Goal: Task Accomplishment & Management: Manage account settings

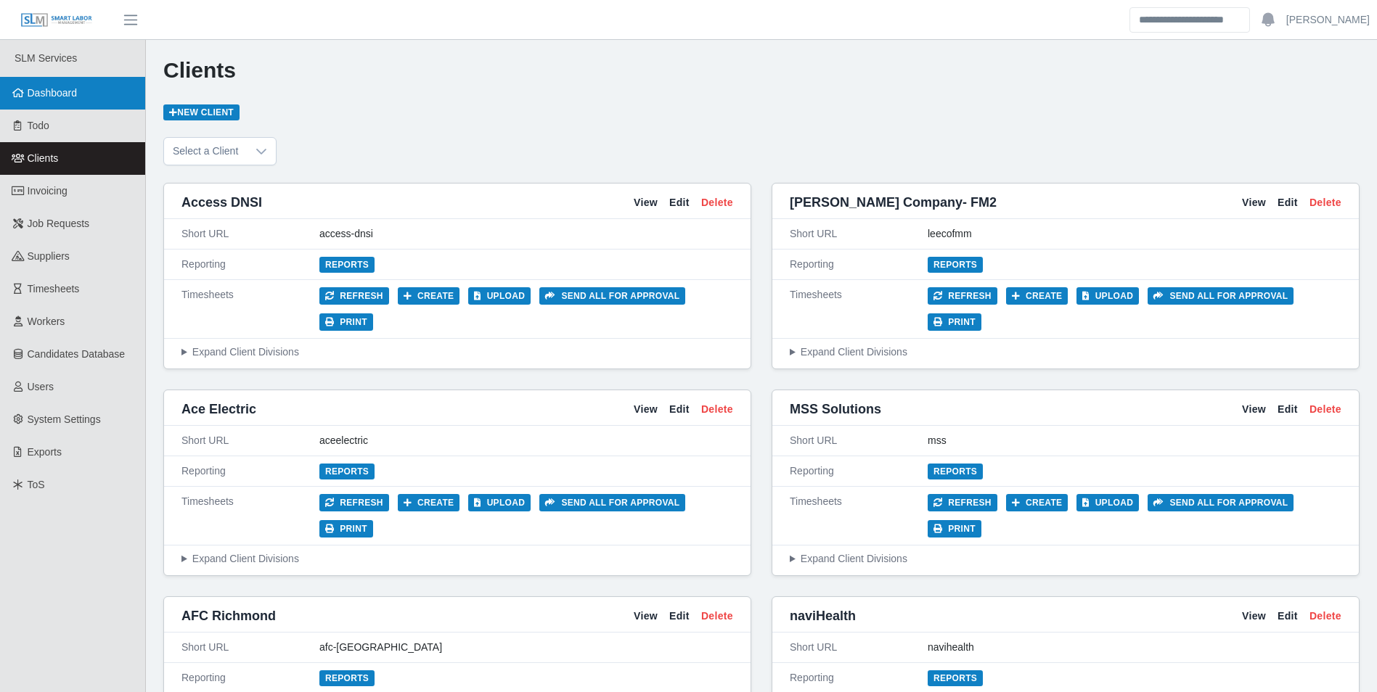
click at [66, 92] on span "Dashboard" at bounding box center [53, 93] width 50 height 12
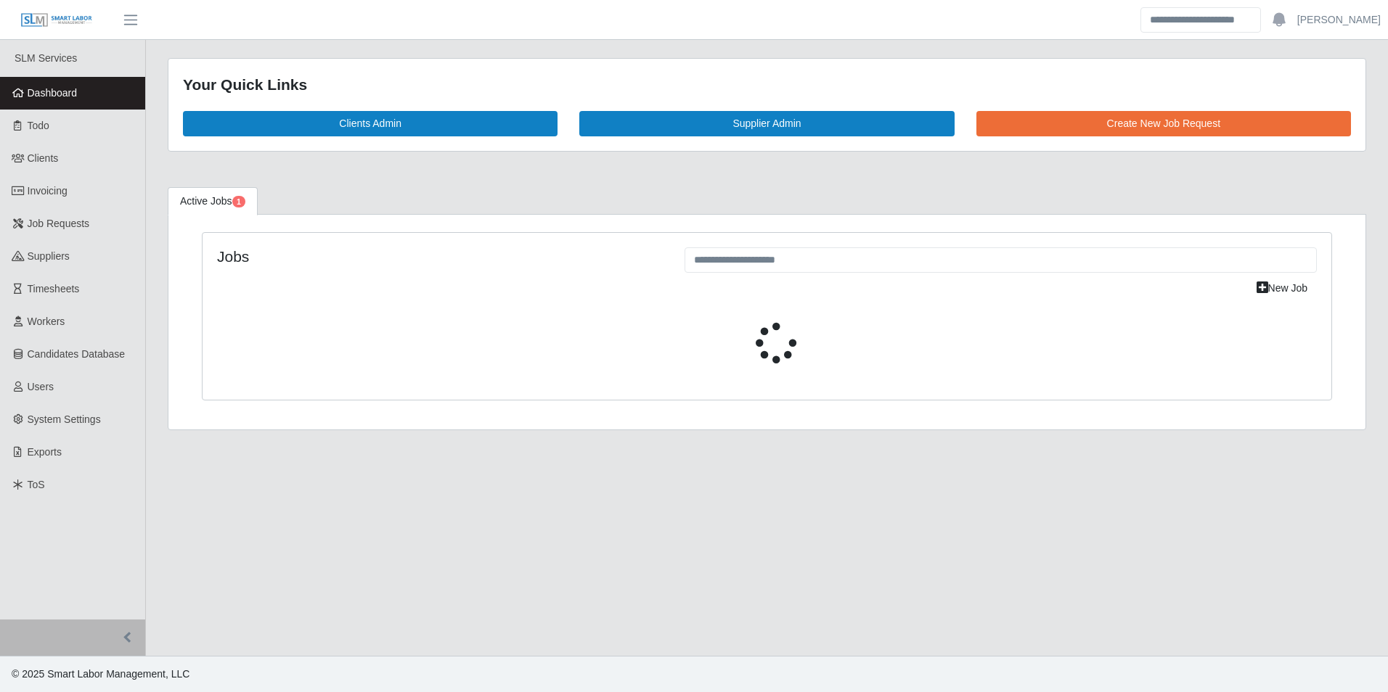
select select "****"
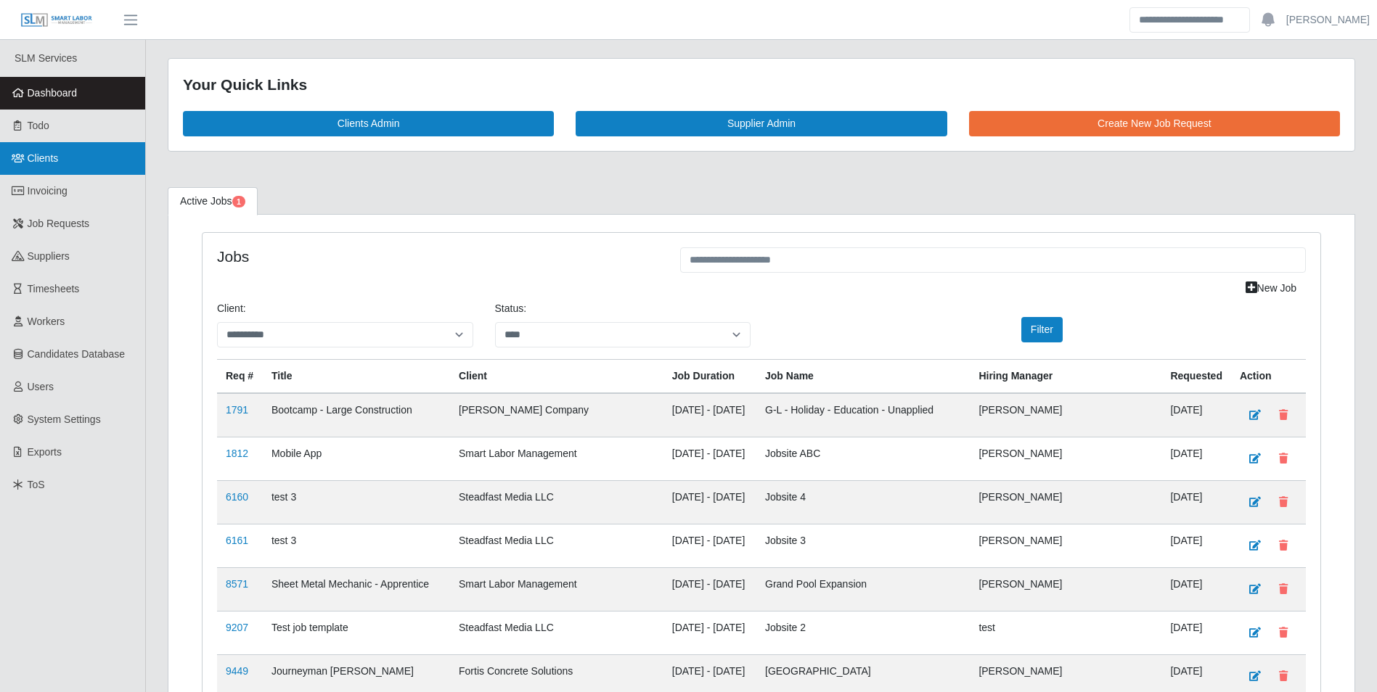
click at [61, 152] on link "Clients" at bounding box center [72, 158] width 145 height 33
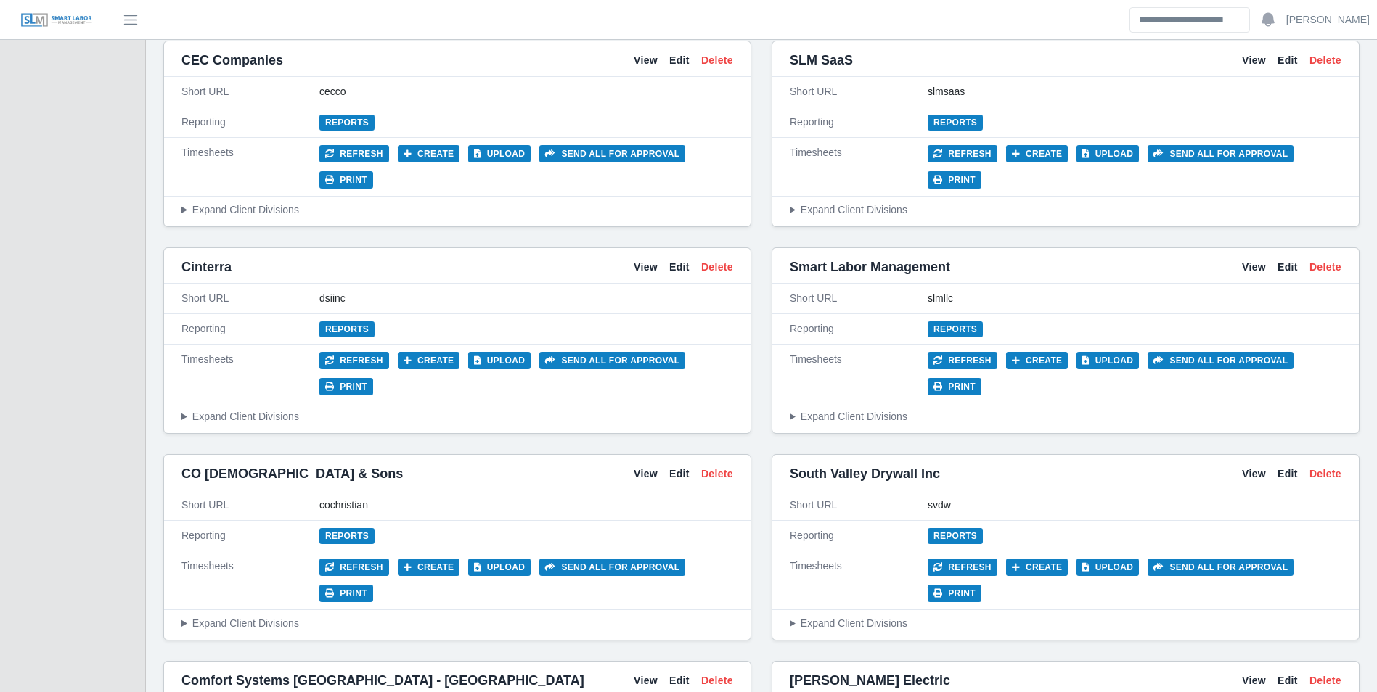
scroll to position [2177, 0]
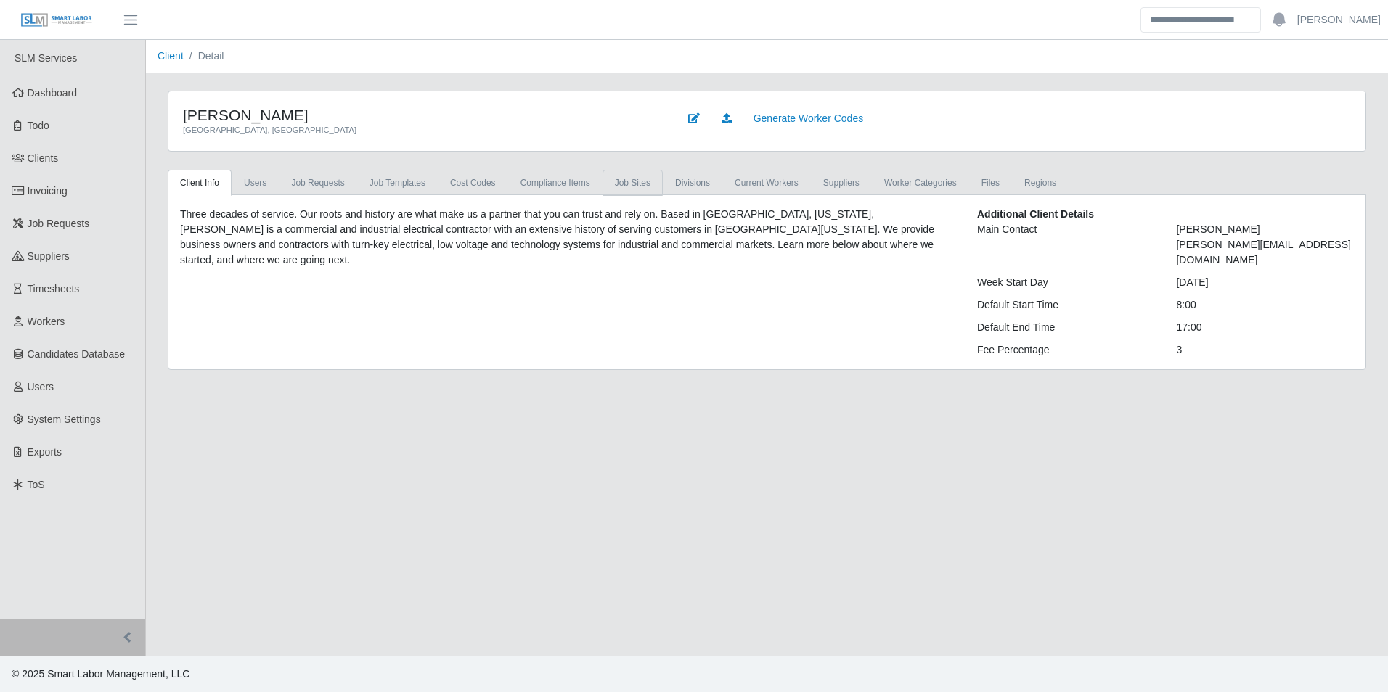
click at [620, 184] on link "job sites" at bounding box center [632, 183] width 60 height 26
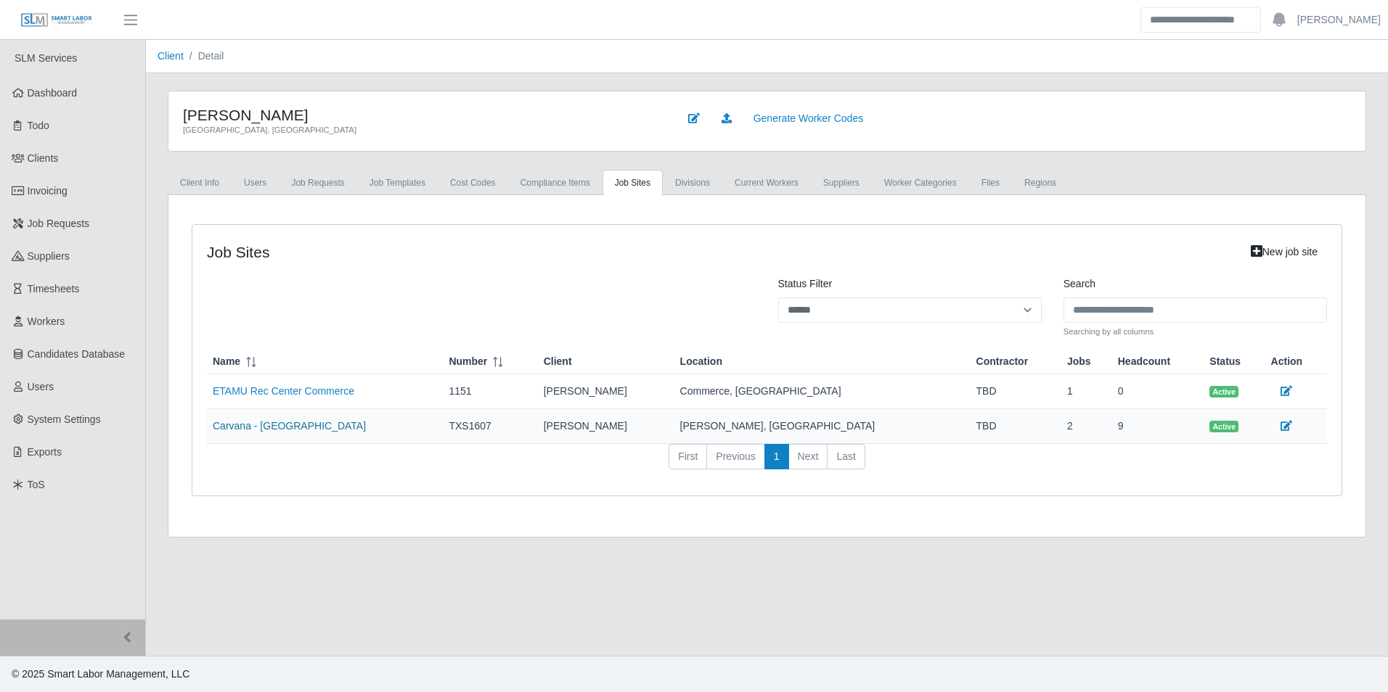
click at [278, 428] on link "Carvana - [GEOGRAPHIC_DATA]" at bounding box center [289, 426] width 153 height 12
click at [62, 158] on link "Clients" at bounding box center [72, 158] width 145 height 33
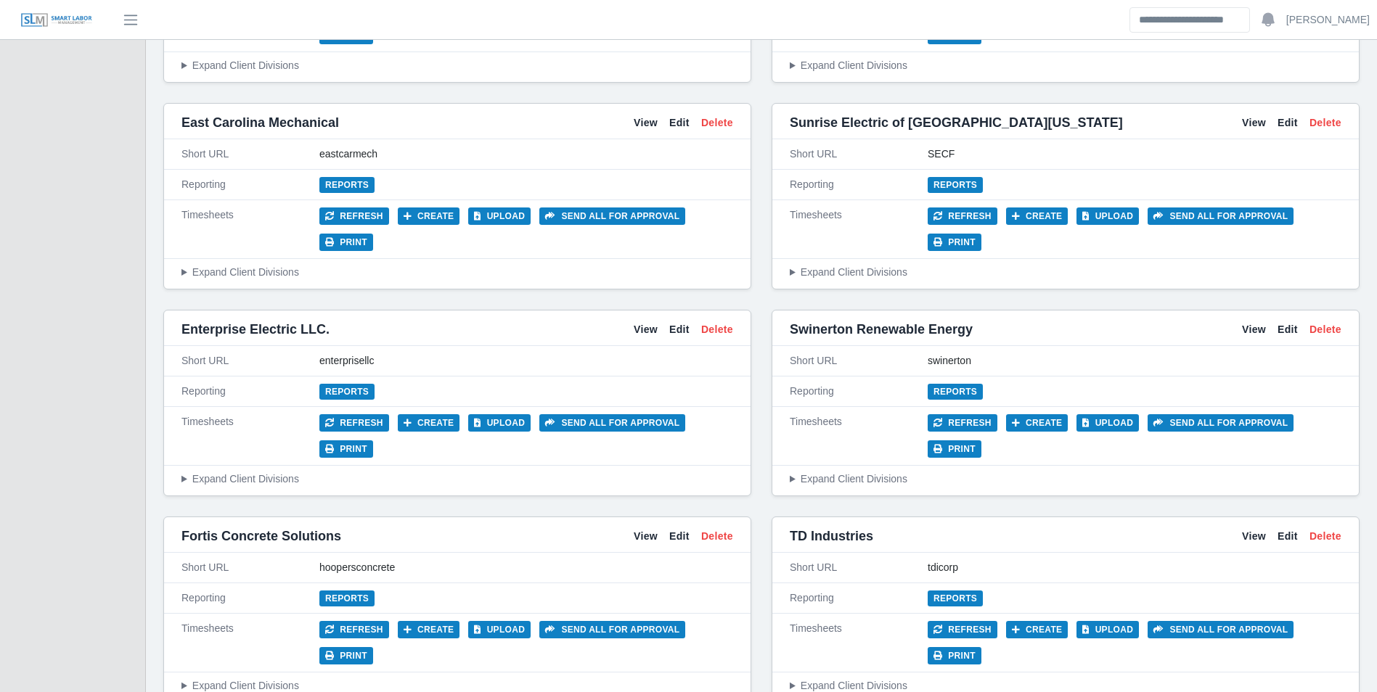
scroll to position [3629, 0]
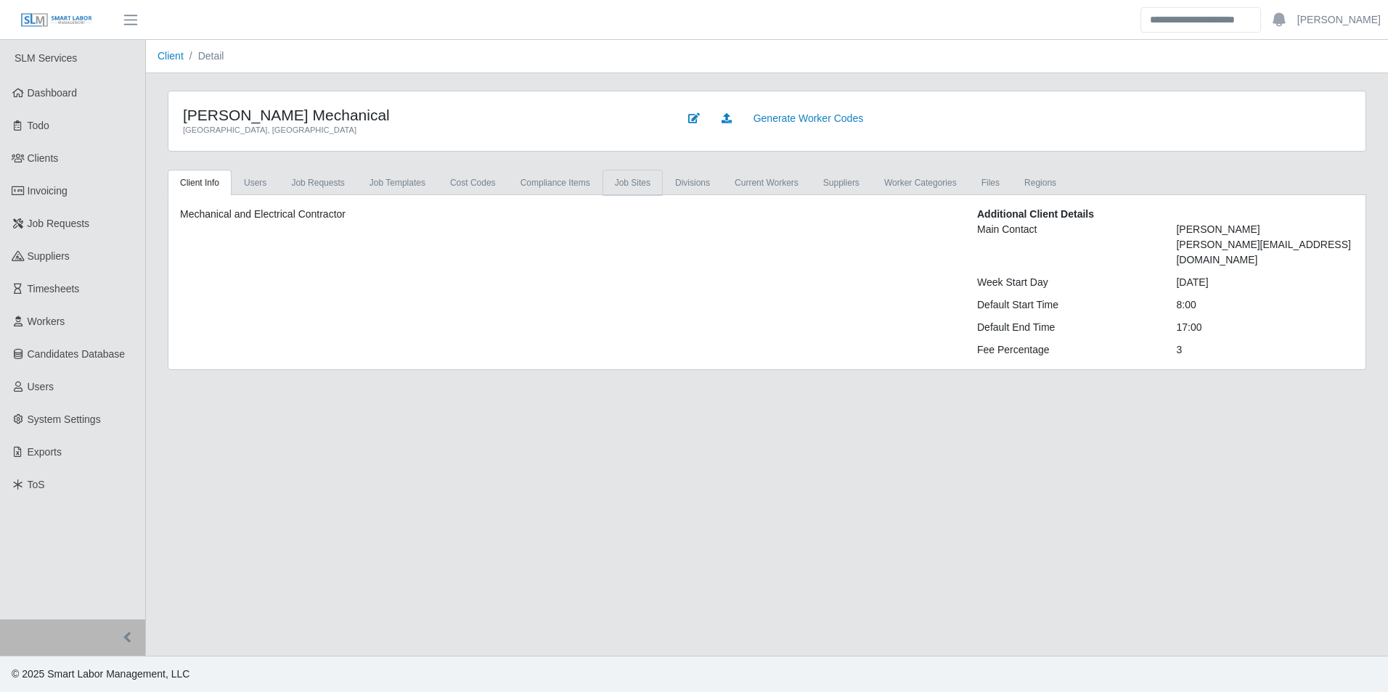
click at [621, 190] on link "job sites" at bounding box center [632, 183] width 60 height 26
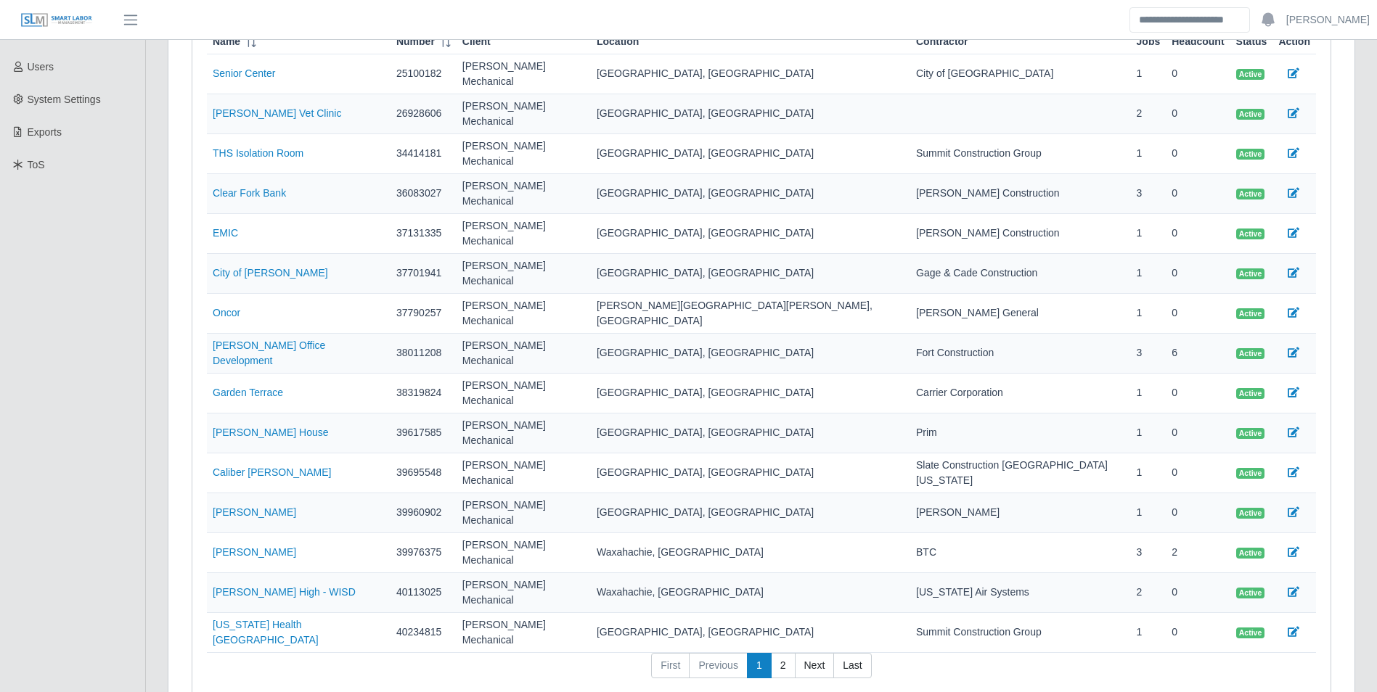
scroll to position [335, 0]
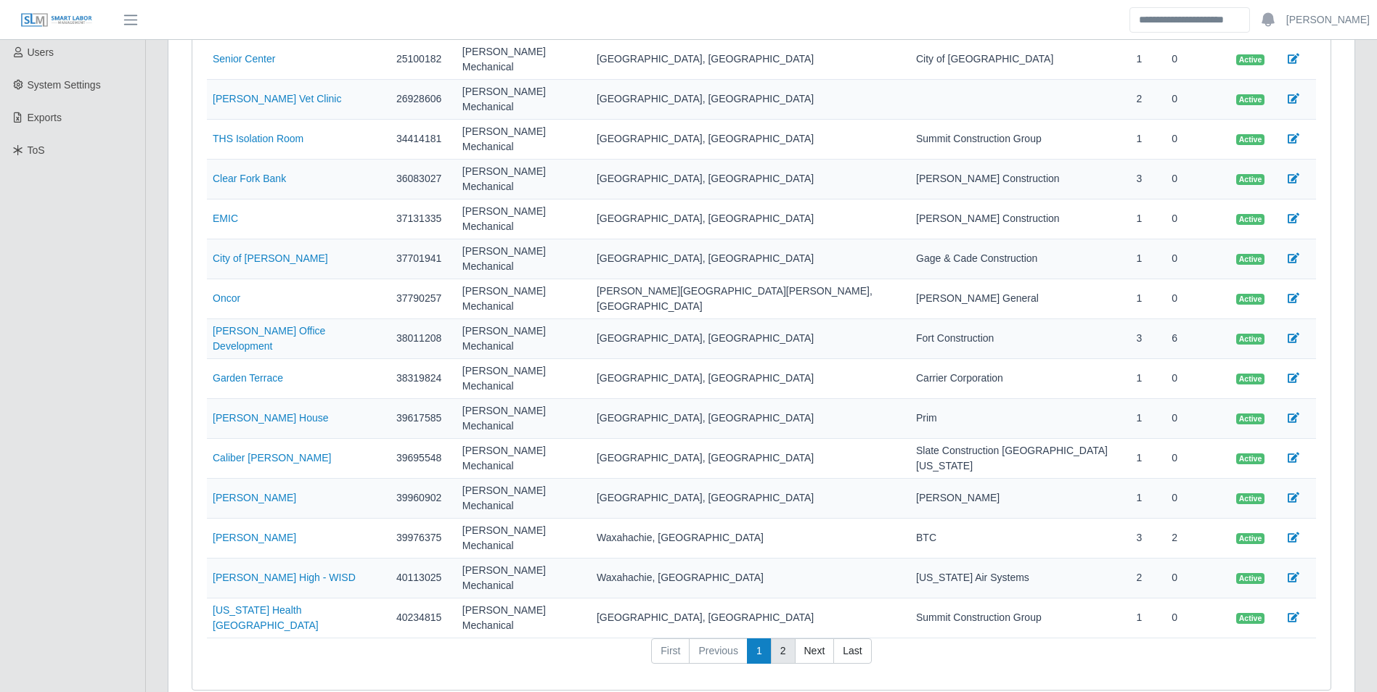
click at [787, 639] on link "2" at bounding box center [783, 652] width 25 height 26
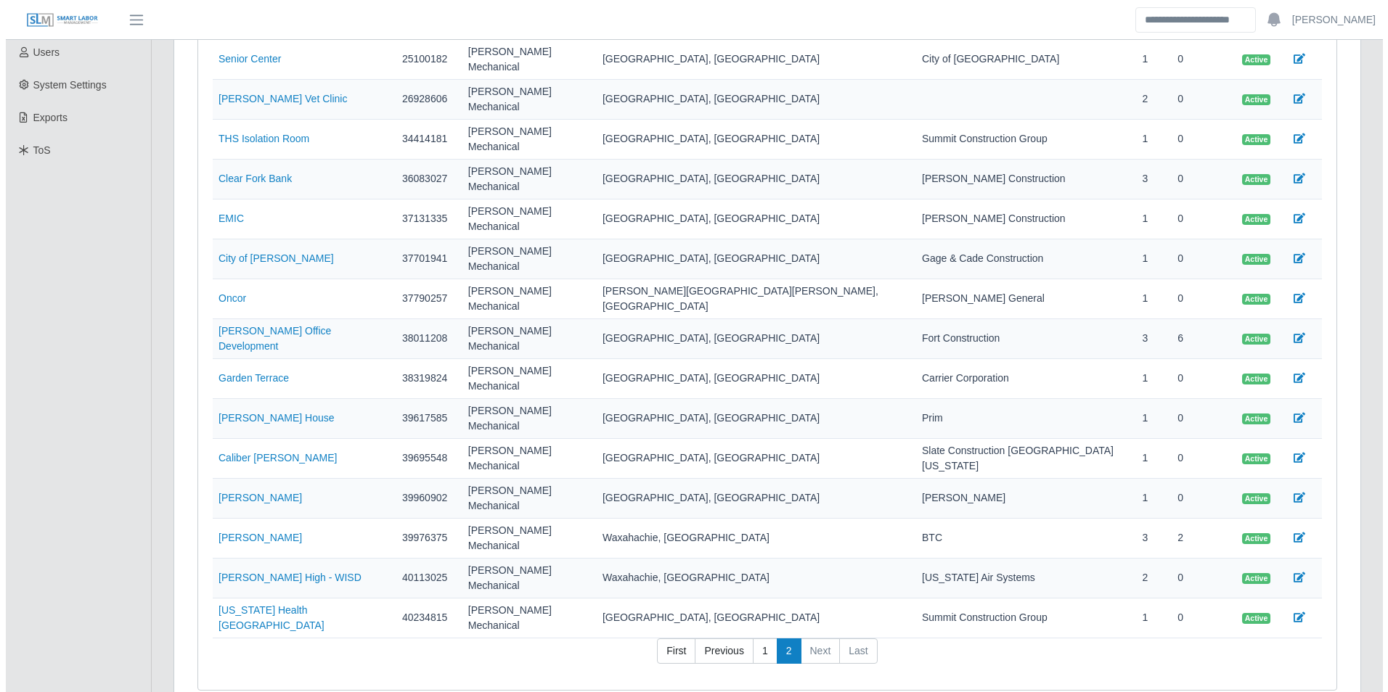
scroll to position [0, 0]
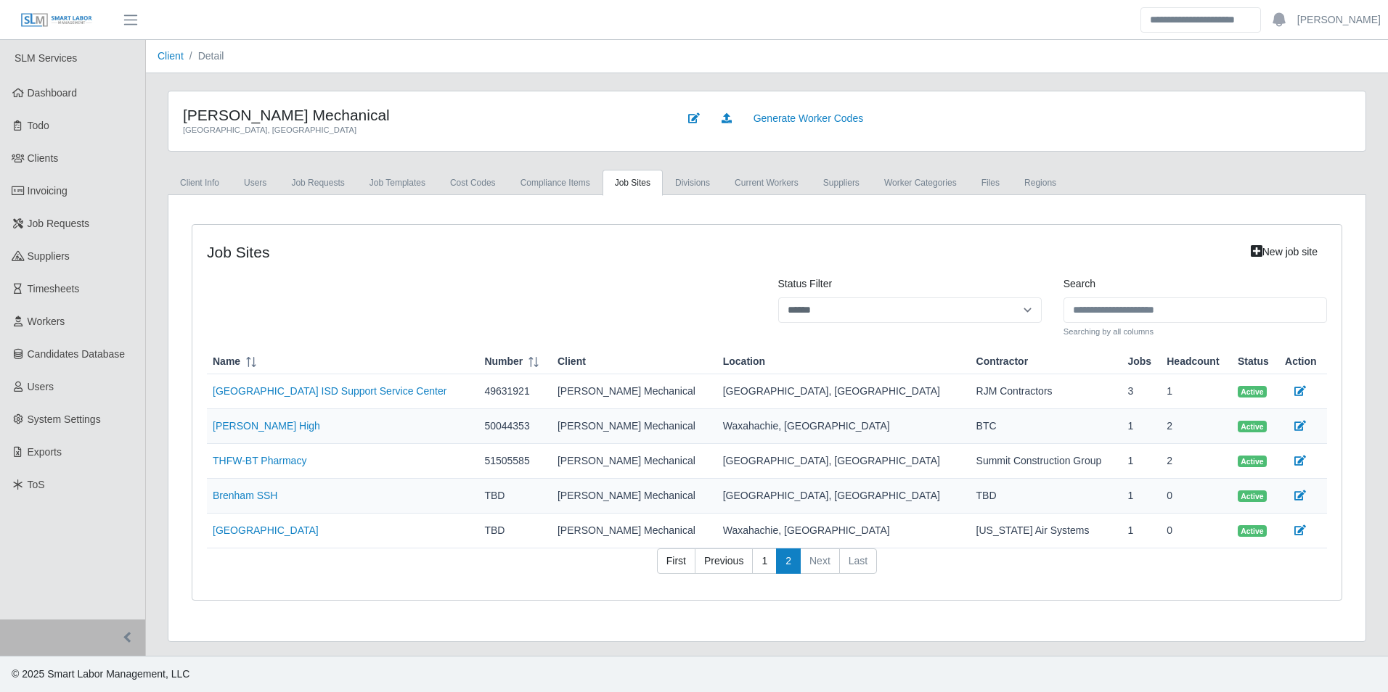
click at [286, 453] on td "THFW-BT Pharmacy" at bounding box center [342, 461] width 271 height 35
click at [285, 458] on link "THFW-BT Pharmacy" at bounding box center [260, 461] width 94 height 12
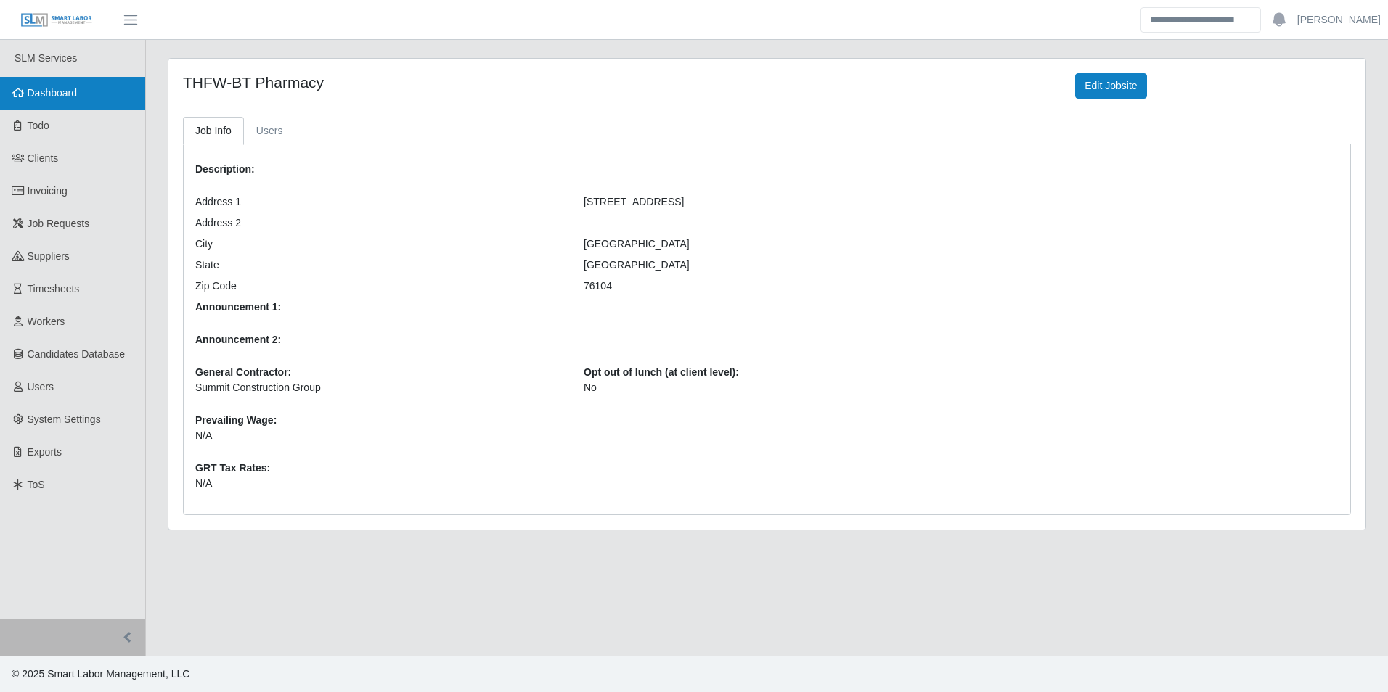
click at [70, 92] on span "Dashboard" at bounding box center [53, 93] width 50 height 12
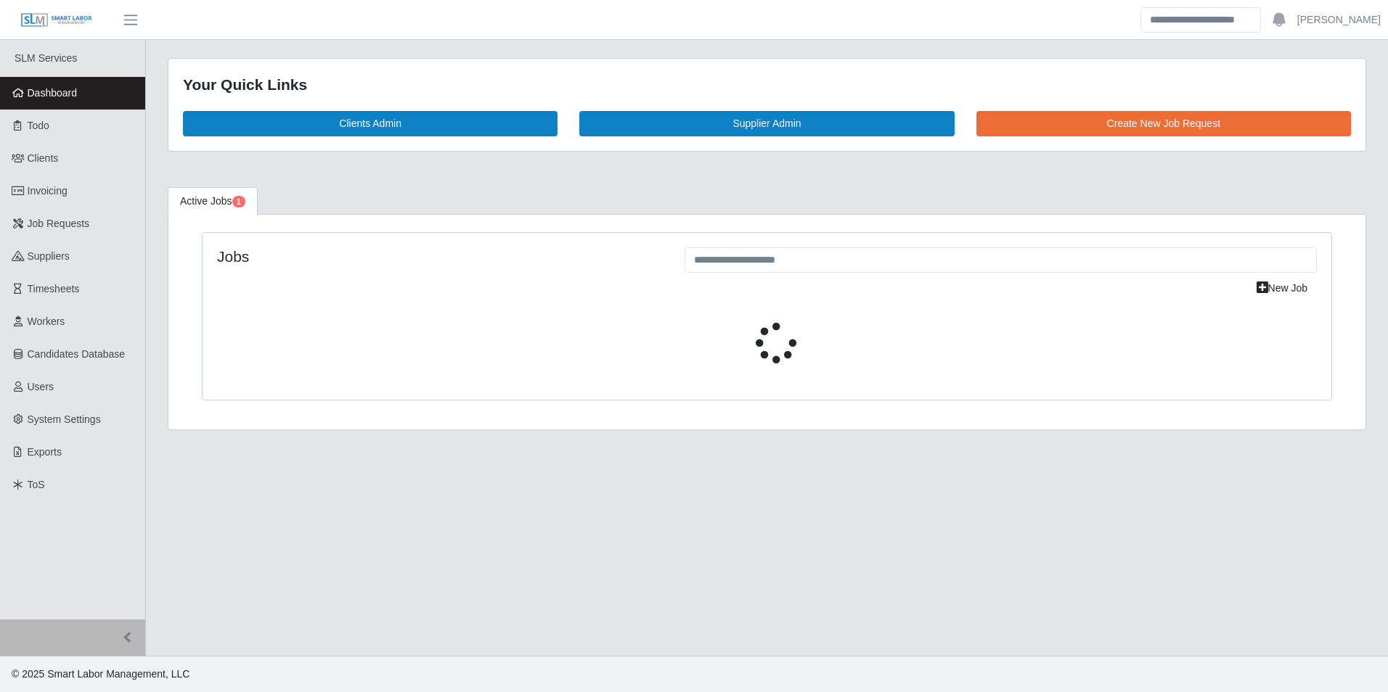
select select "****"
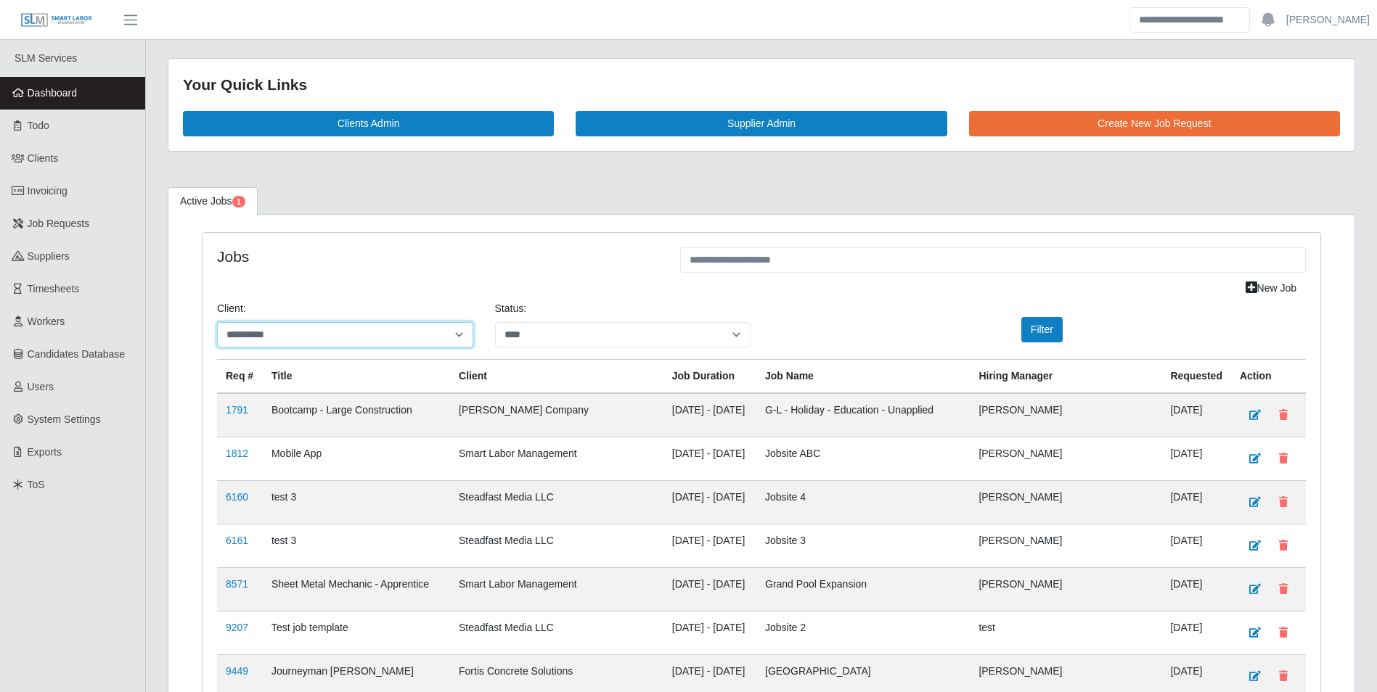
click at [365, 326] on select "**********" at bounding box center [345, 334] width 256 height 25
select select "**********"
click at [217, 322] on select "**********" at bounding box center [345, 334] width 256 height 25
click at [1030, 332] on button "Filter" at bounding box center [1041, 329] width 41 height 25
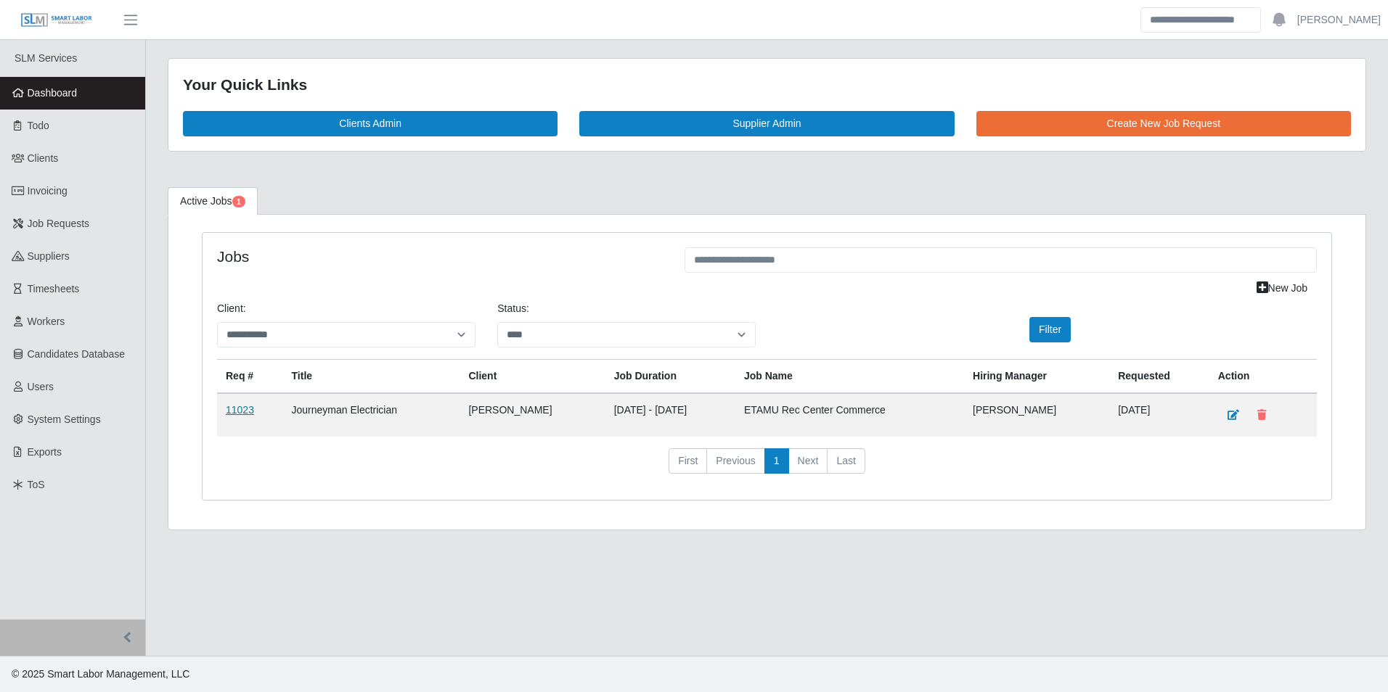
click at [245, 409] on link "11023" at bounding box center [240, 410] width 28 height 12
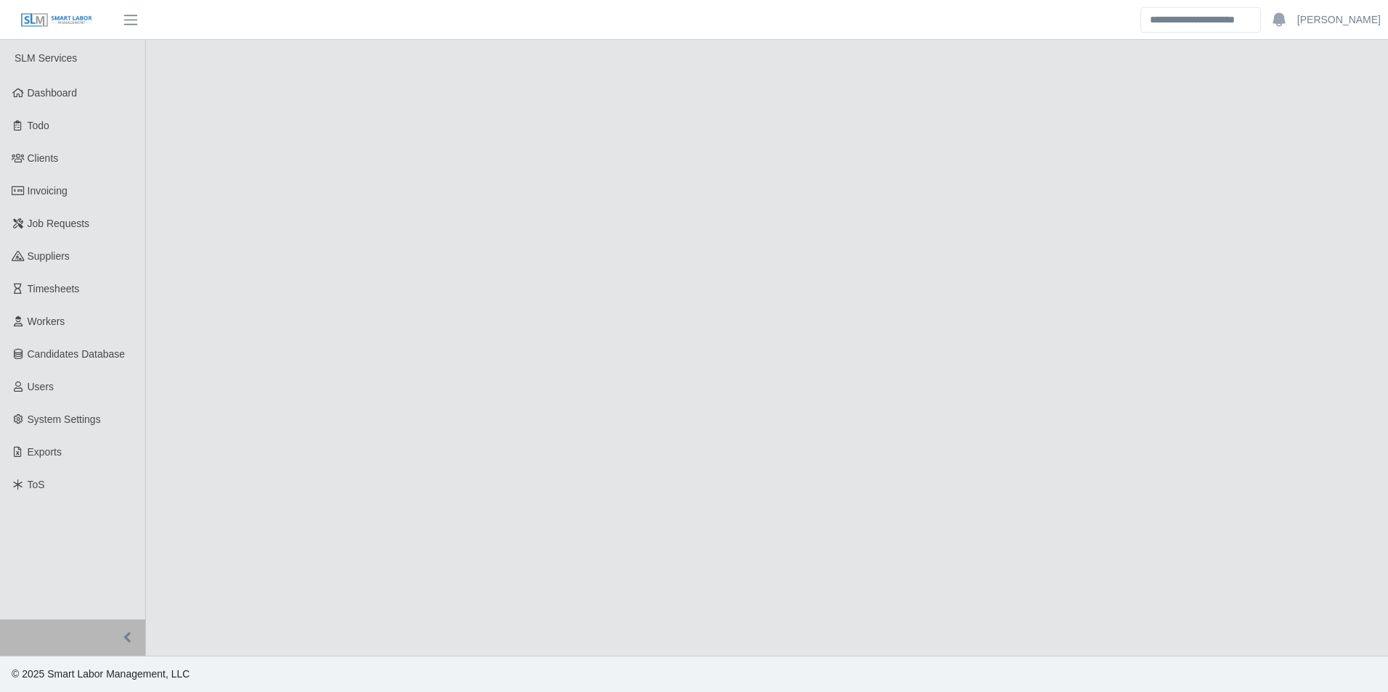
select select "****"
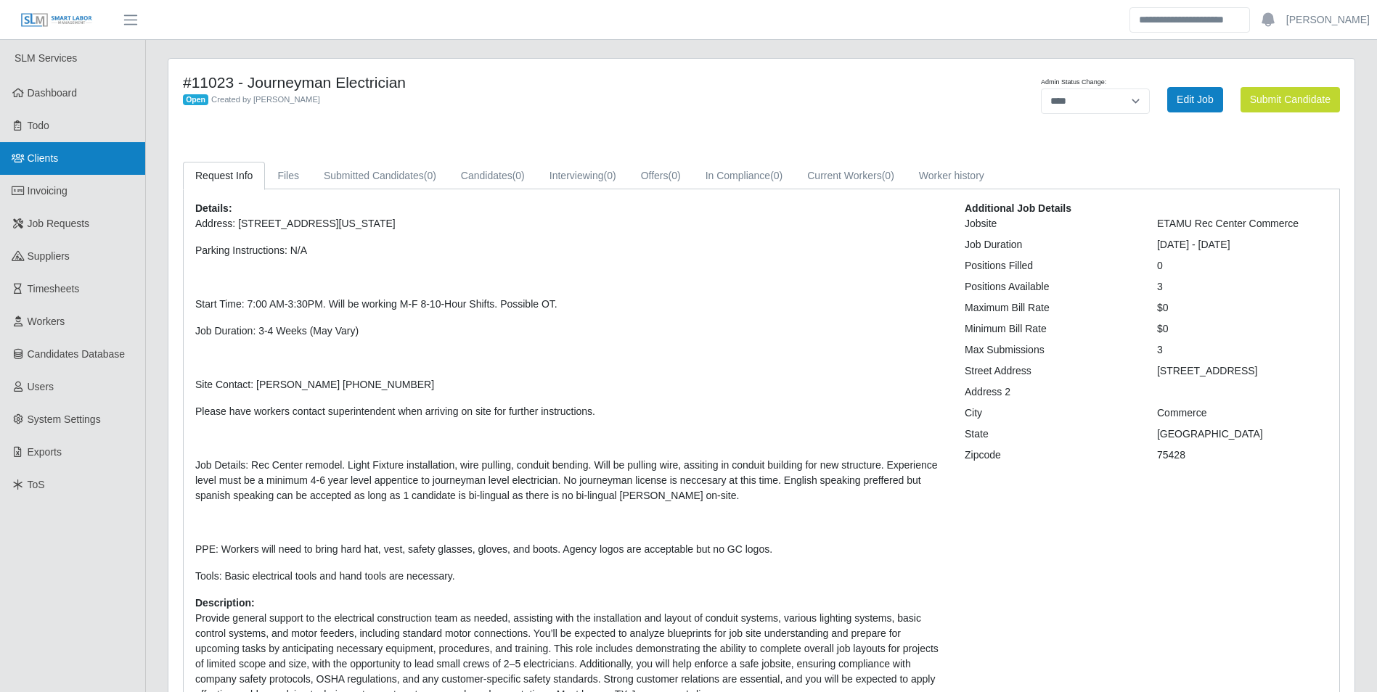
click at [65, 158] on link "Clients" at bounding box center [72, 158] width 145 height 33
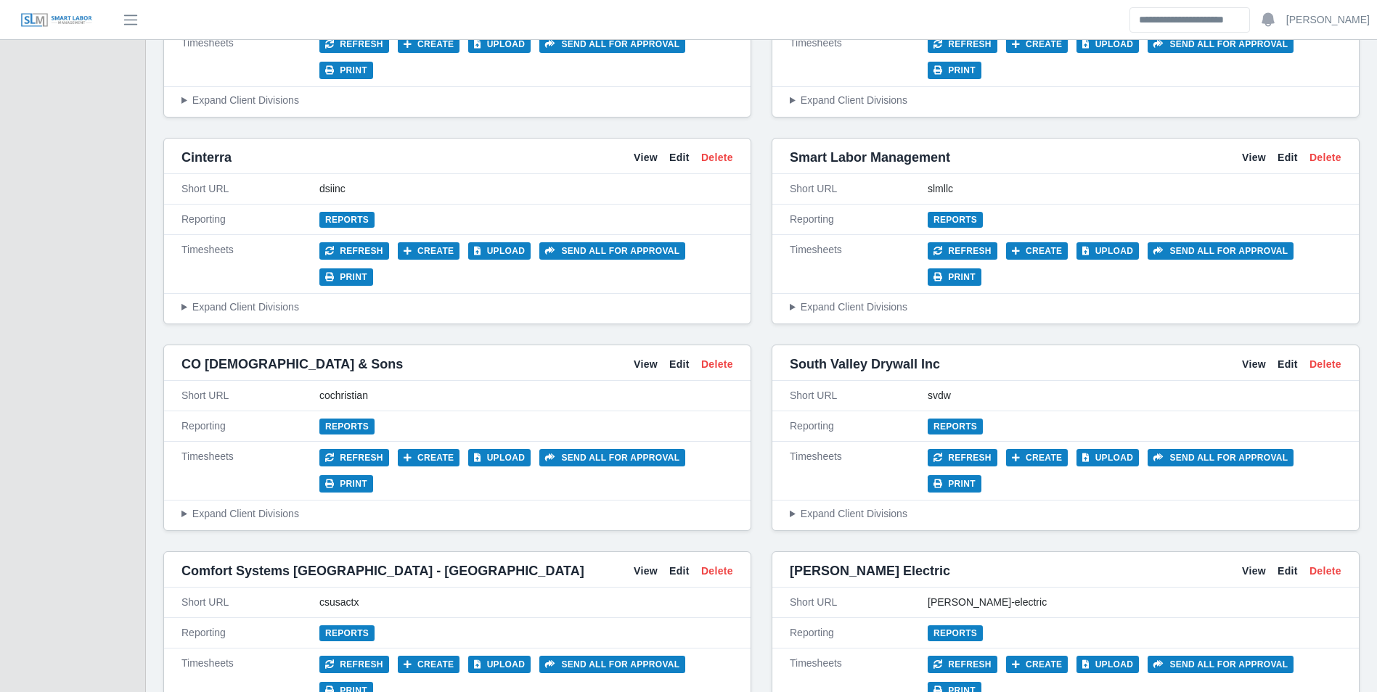
scroll to position [2177, 0]
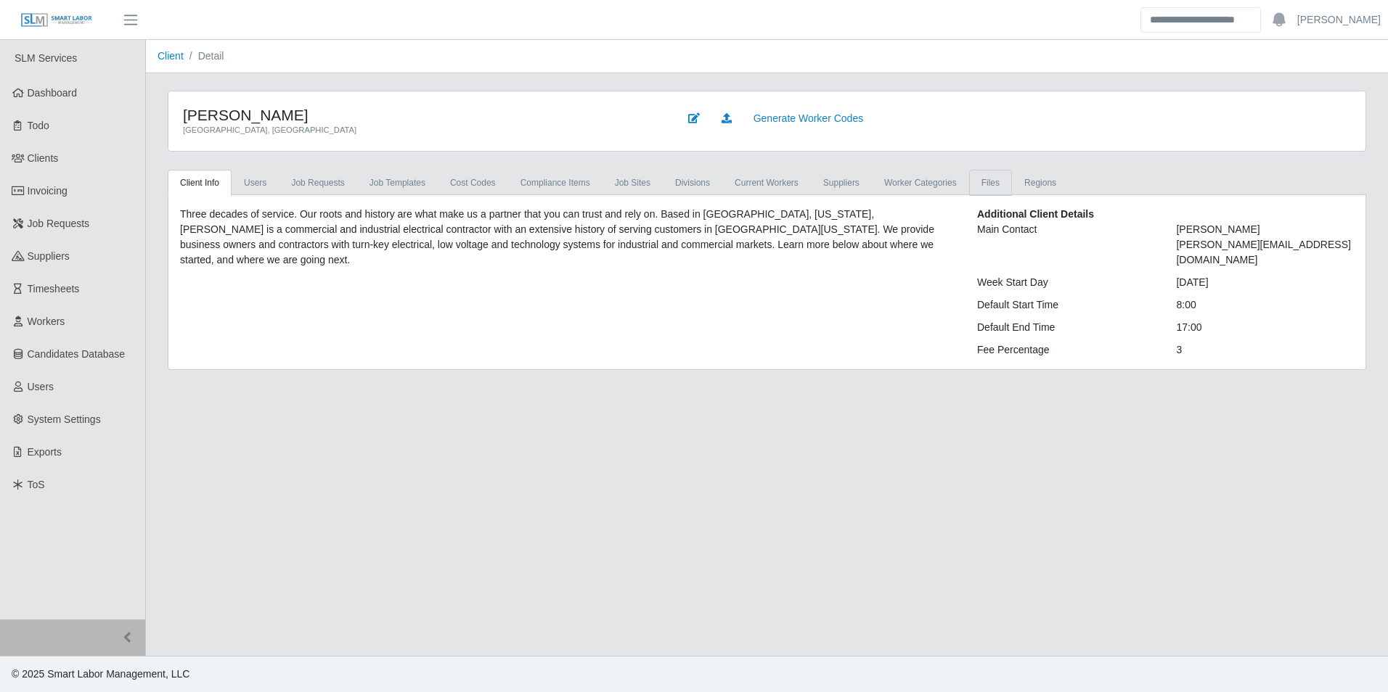
click at [973, 187] on link "Files" at bounding box center [990, 183] width 43 height 26
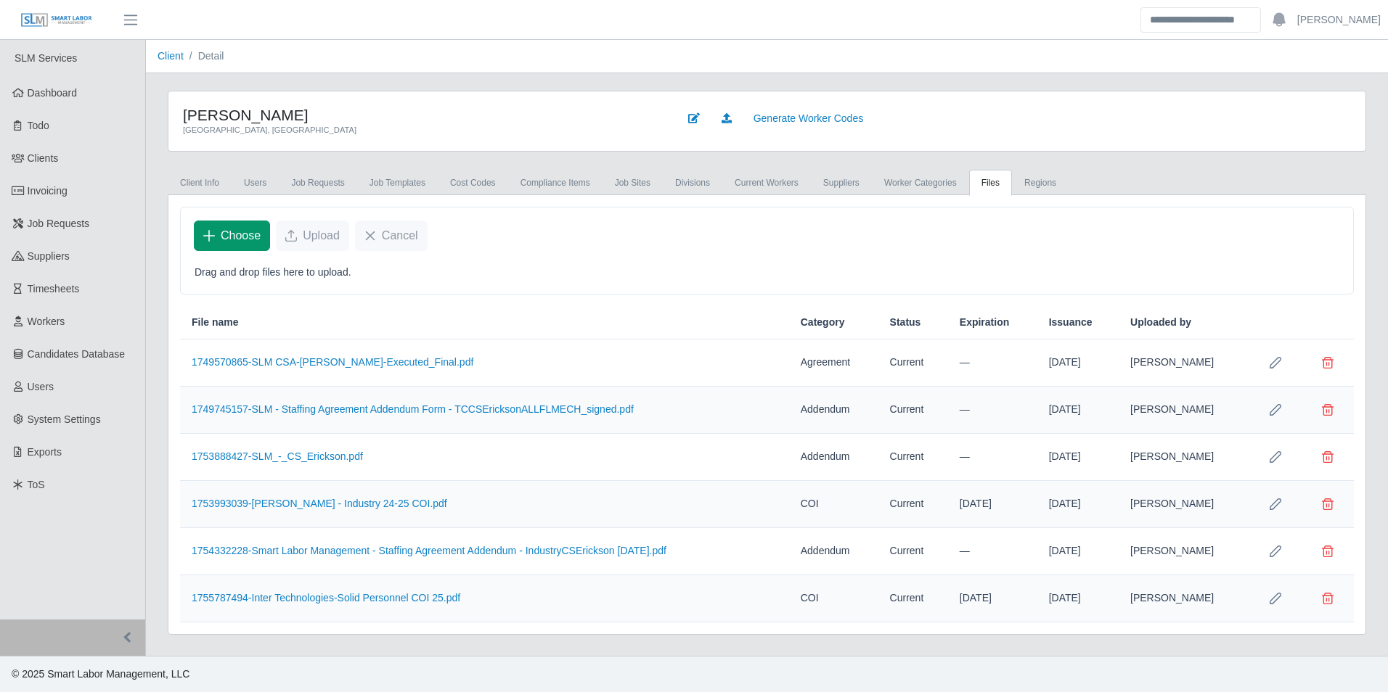
click at [239, 236] on span "Choose" at bounding box center [241, 235] width 40 height 17
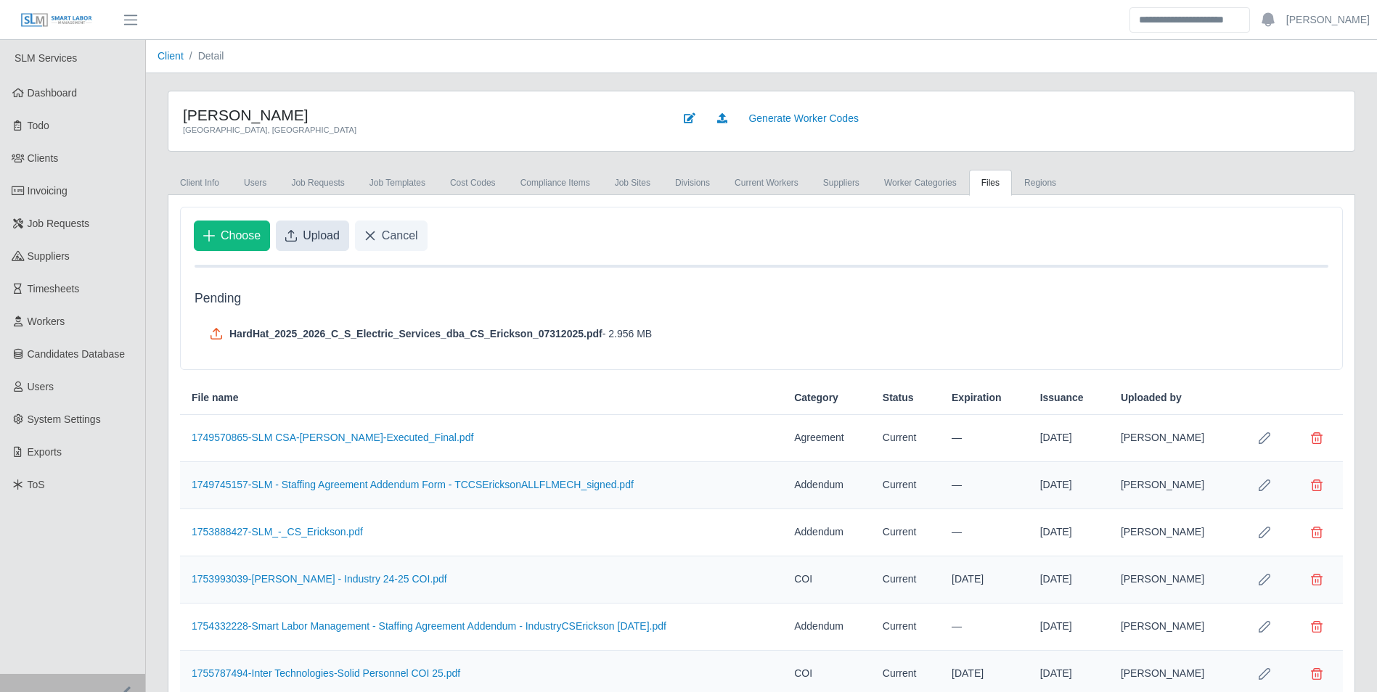
click at [325, 234] on span "Upload" at bounding box center [321, 235] width 37 height 17
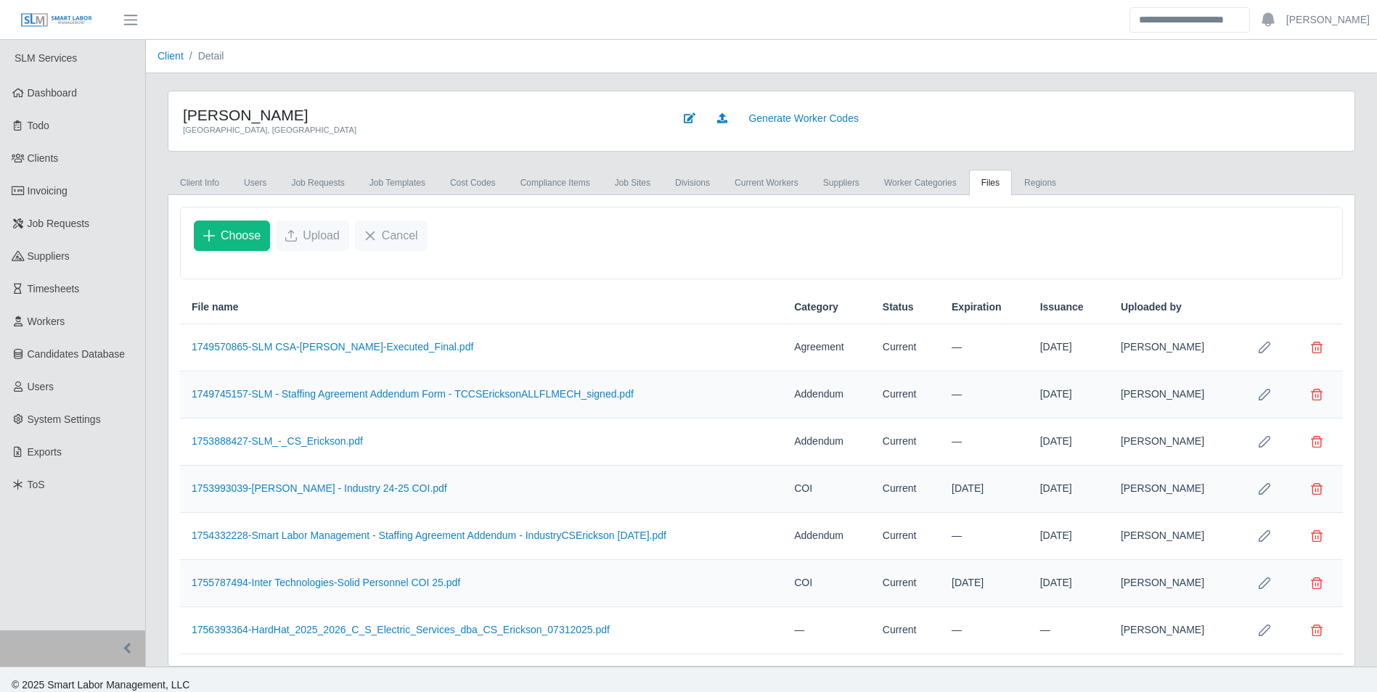
scroll to position [11, 0]
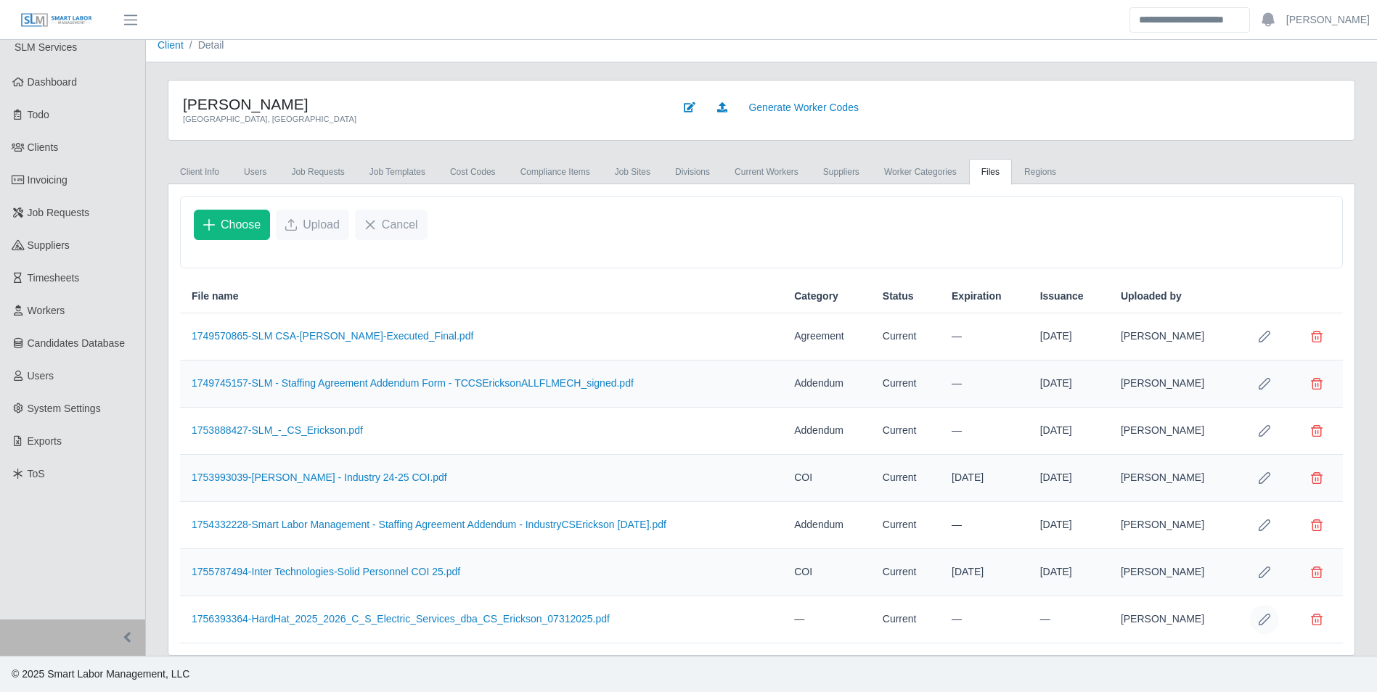
click at [1269, 614] on icon "Row Edit" at bounding box center [1265, 620] width 12 height 12
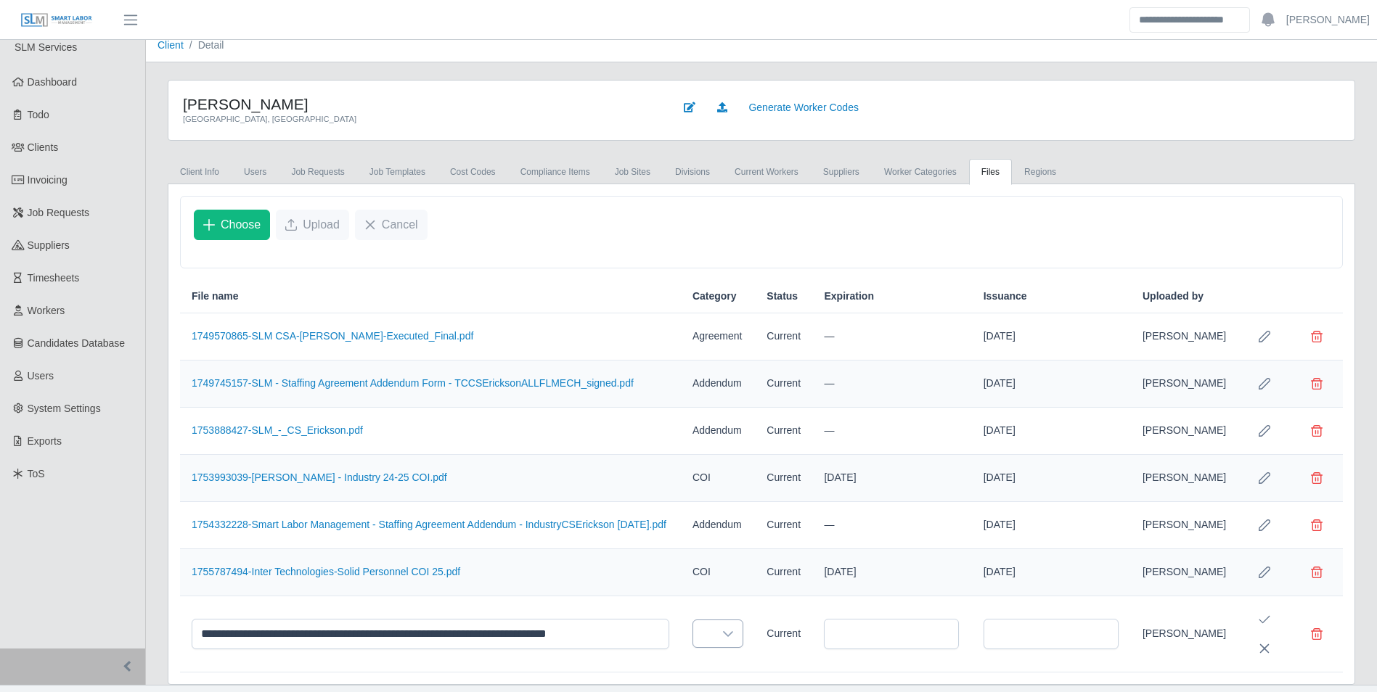
click at [713, 645] on div at bounding box center [727, 634] width 29 height 27
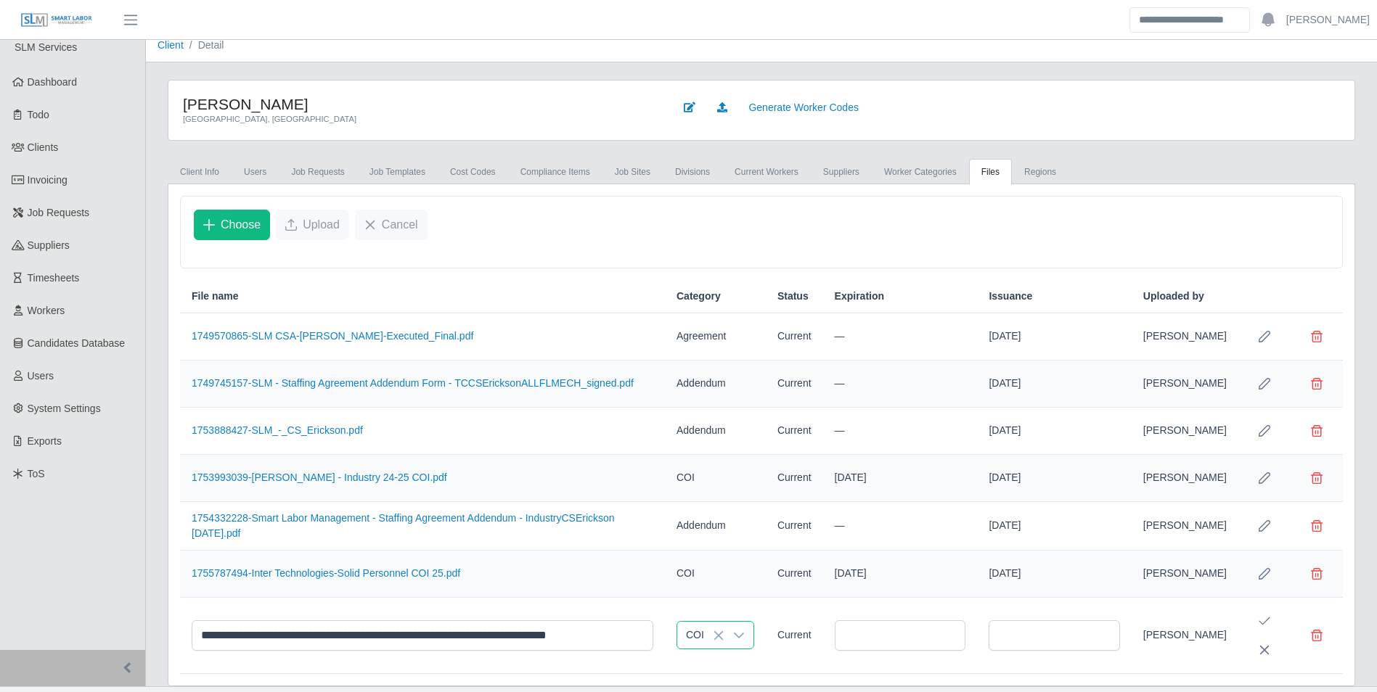
click at [732, 557] on li "COI" at bounding box center [768, 560] width 164 height 27
click at [1267, 623] on icon "Save Edit" at bounding box center [1265, 622] width 12 height 12
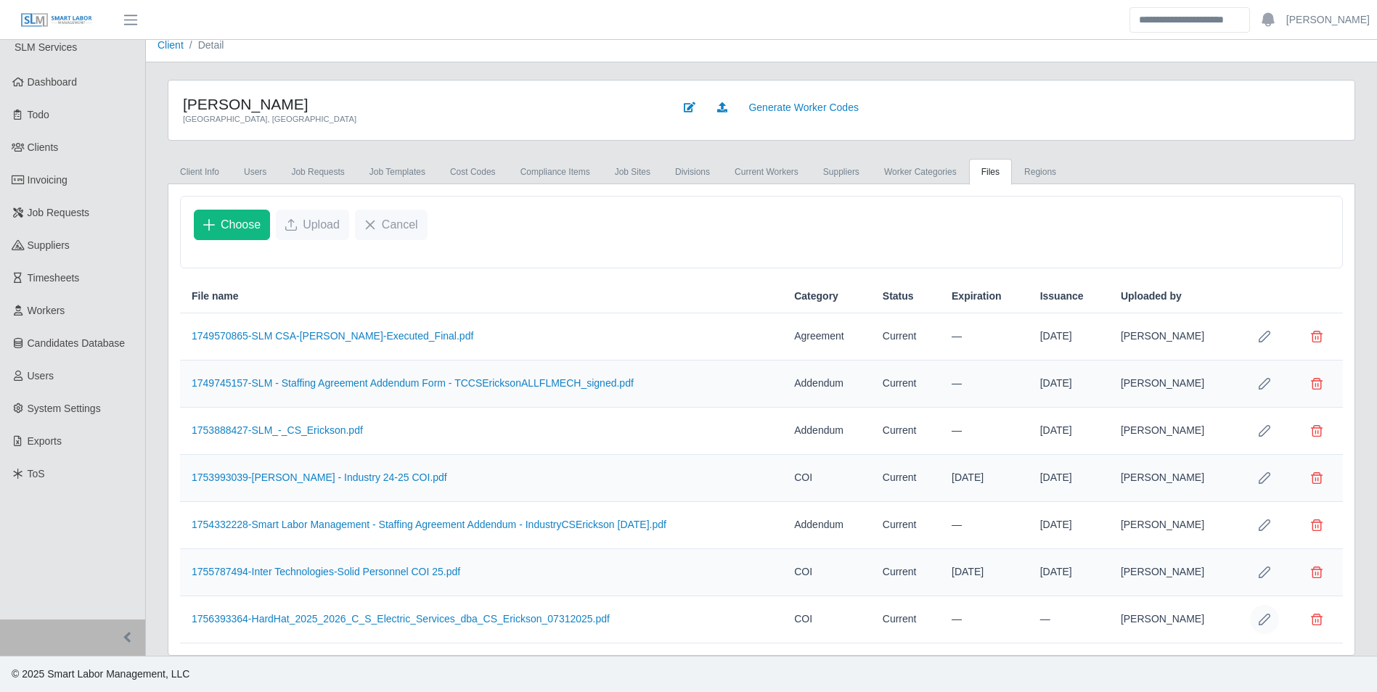
click at [1265, 629] on button "Row Edit" at bounding box center [1264, 619] width 29 height 29
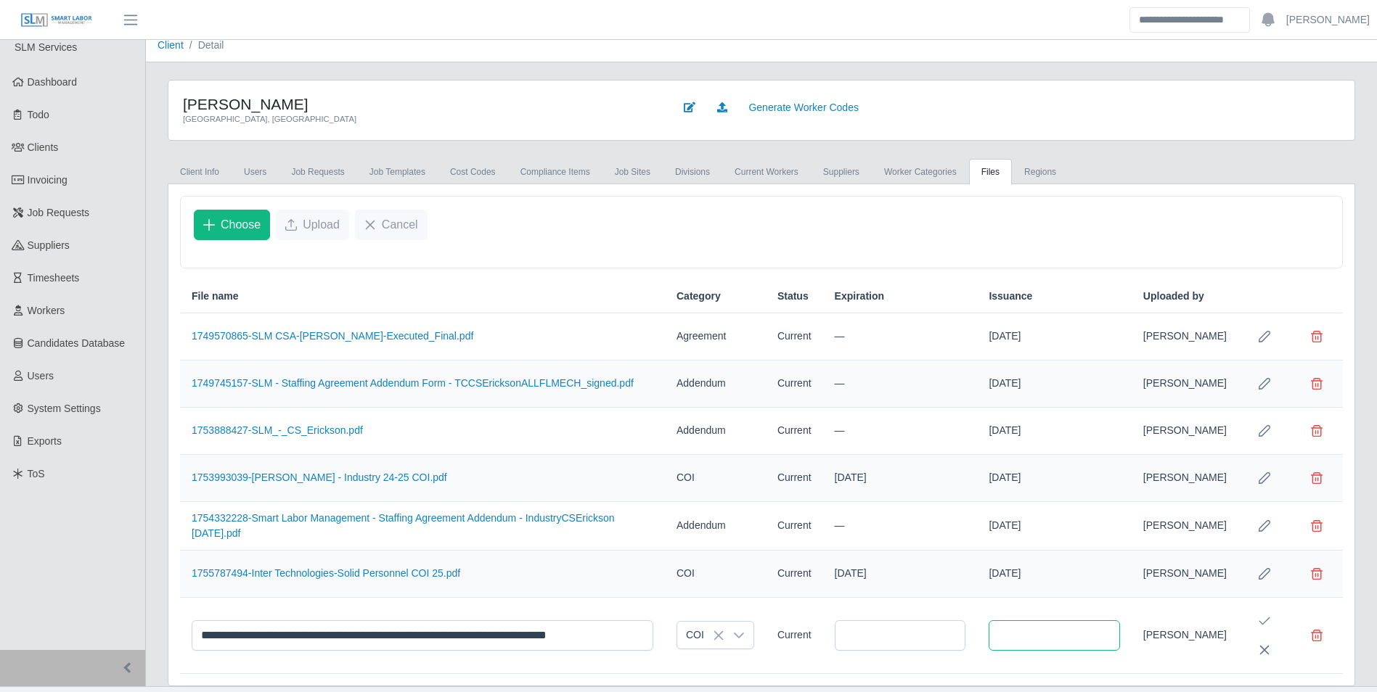
click at [1047, 637] on input "text" at bounding box center [1054, 636] width 131 height 30
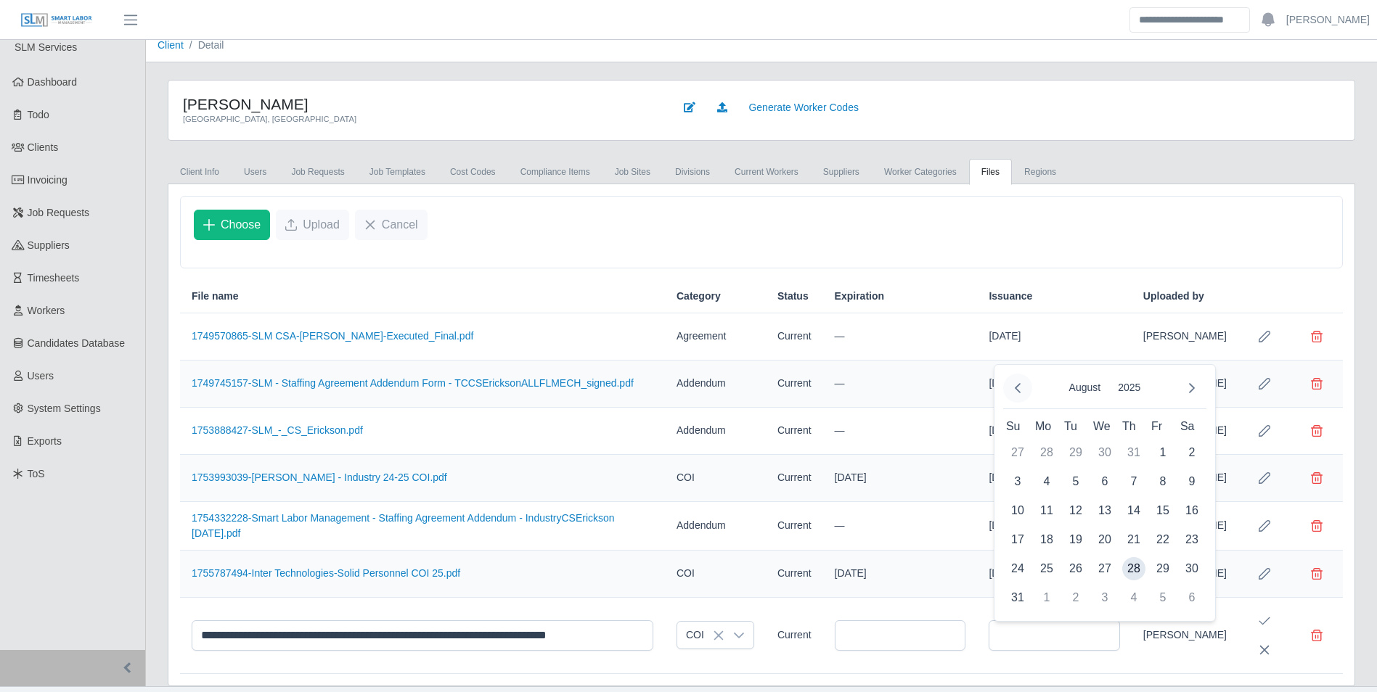
click at [1018, 393] on icon "Previous Month" at bounding box center [1018, 389] width 12 height 12
click at [1076, 452] on span "1" at bounding box center [1075, 452] width 23 height 23
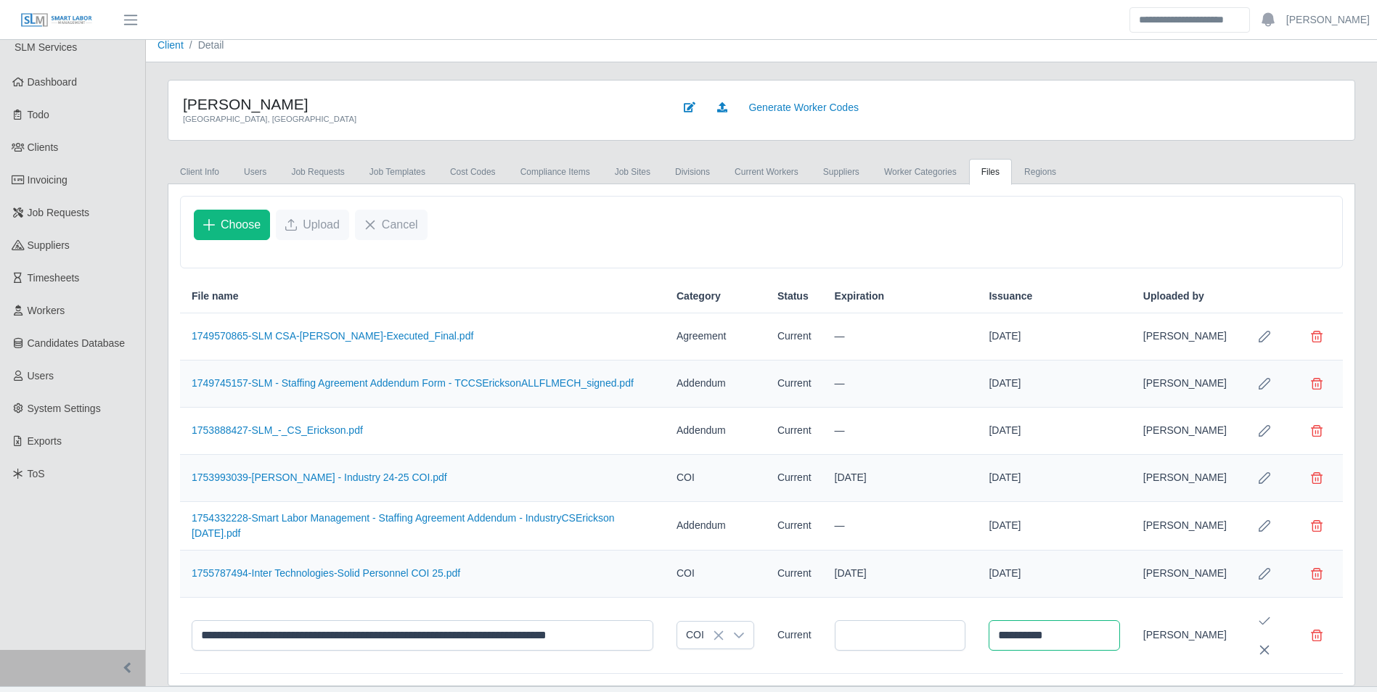
click at [1096, 634] on input "**********" at bounding box center [1054, 636] width 131 height 30
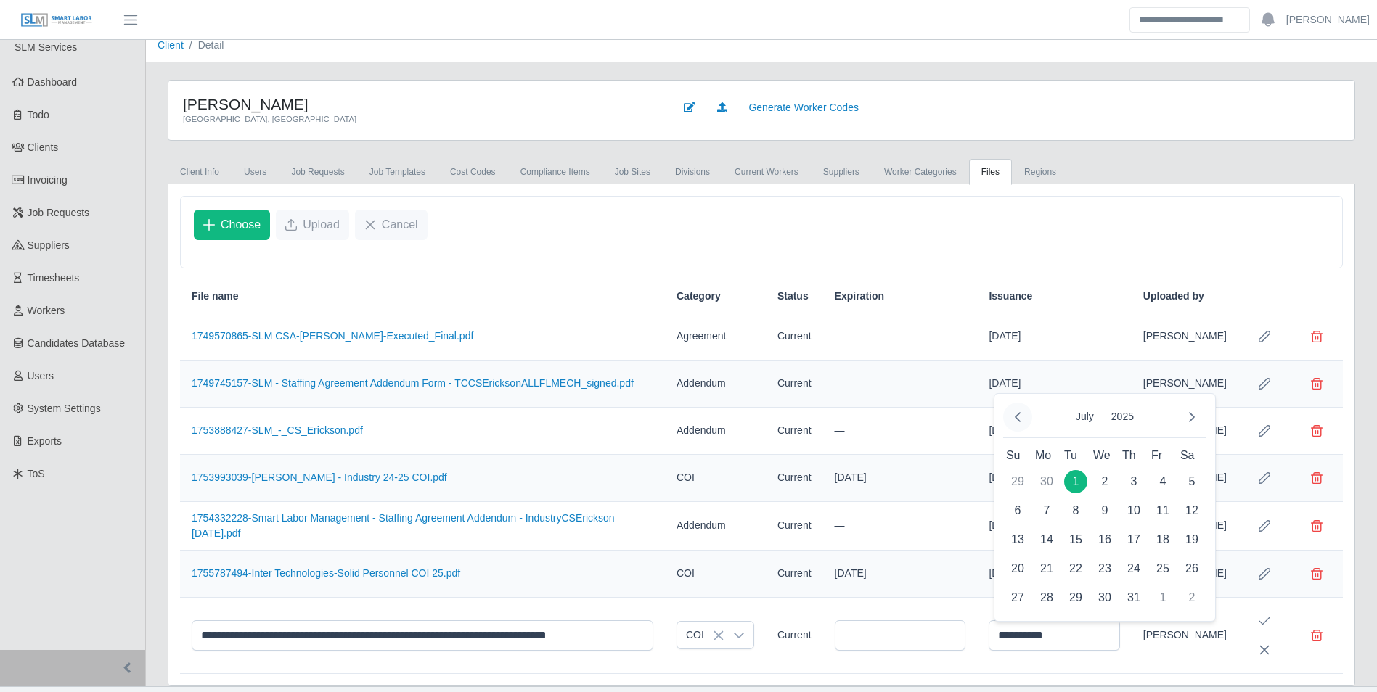
click at [1023, 409] on button "Previous Month" at bounding box center [1017, 417] width 29 height 29
click at [1023, 481] on span "1" at bounding box center [1017, 481] width 23 height 23
type input "**********"
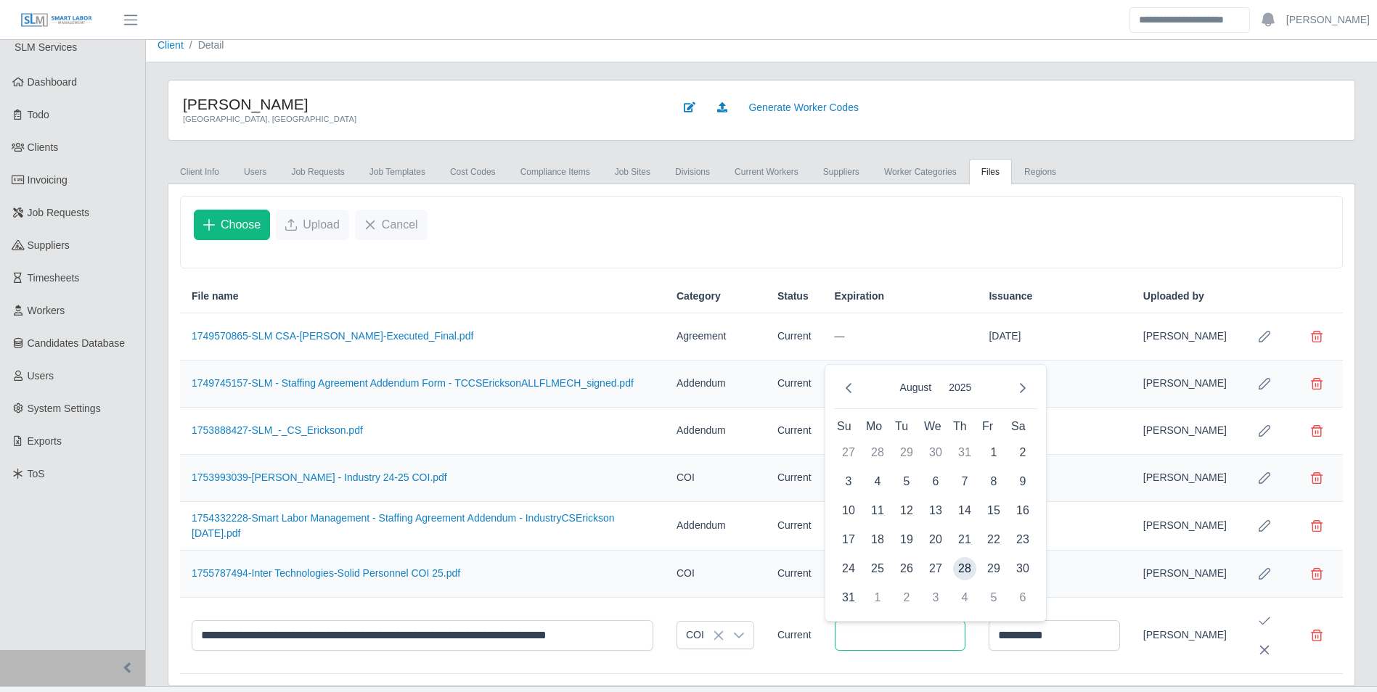
click at [931, 630] on input "text" at bounding box center [900, 636] width 131 height 30
click at [1018, 387] on icon "Next Month" at bounding box center [1023, 389] width 12 height 12
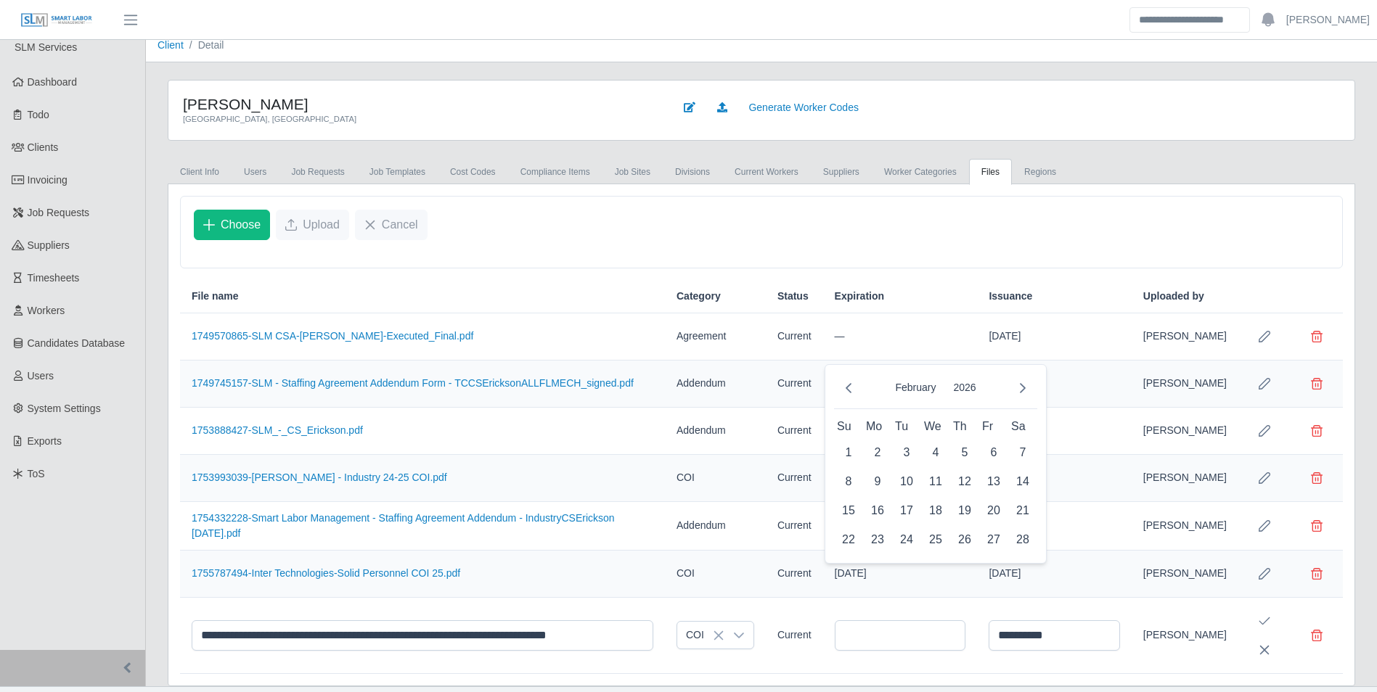
click at [1018, 387] on icon "Next Month" at bounding box center [1023, 389] width 12 height 12
click at [848, 386] on icon "Previous Month" at bounding box center [849, 388] width 6 height 10
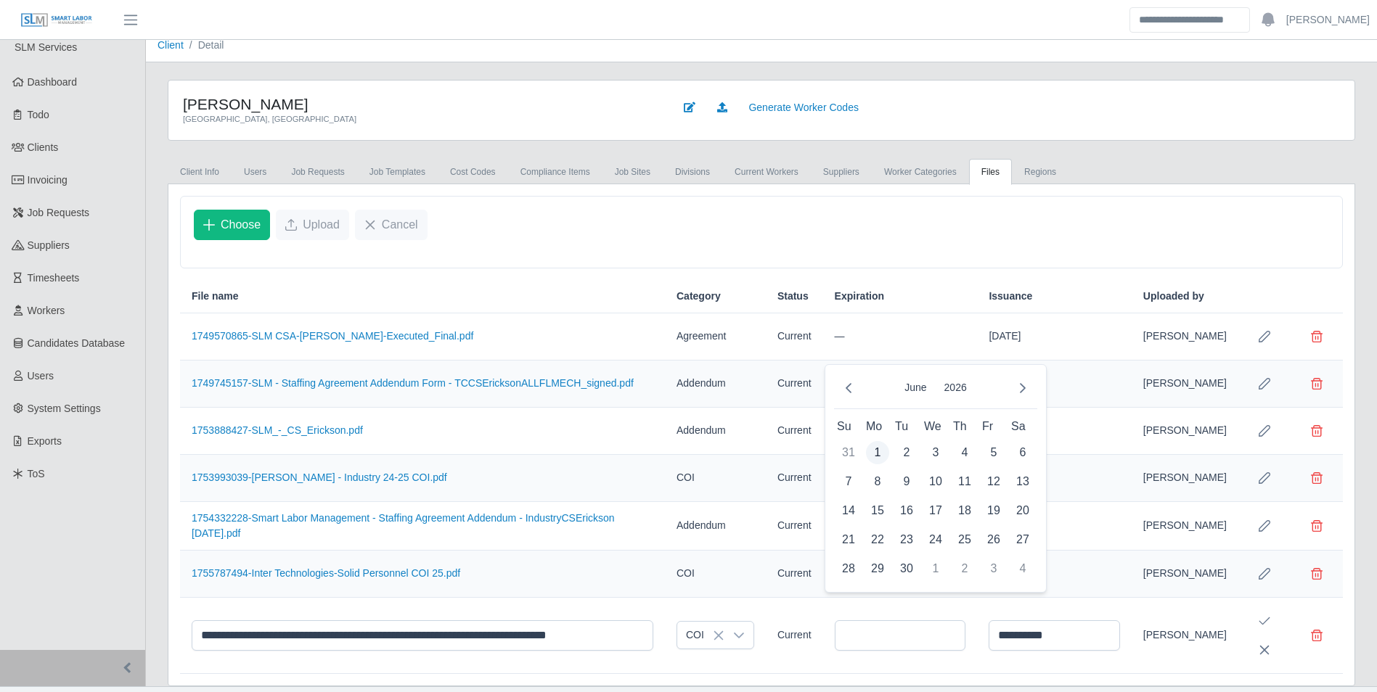
click at [879, 447] on span "1" at bounding box center [877, 452] width 23 height 23
type input "**********"
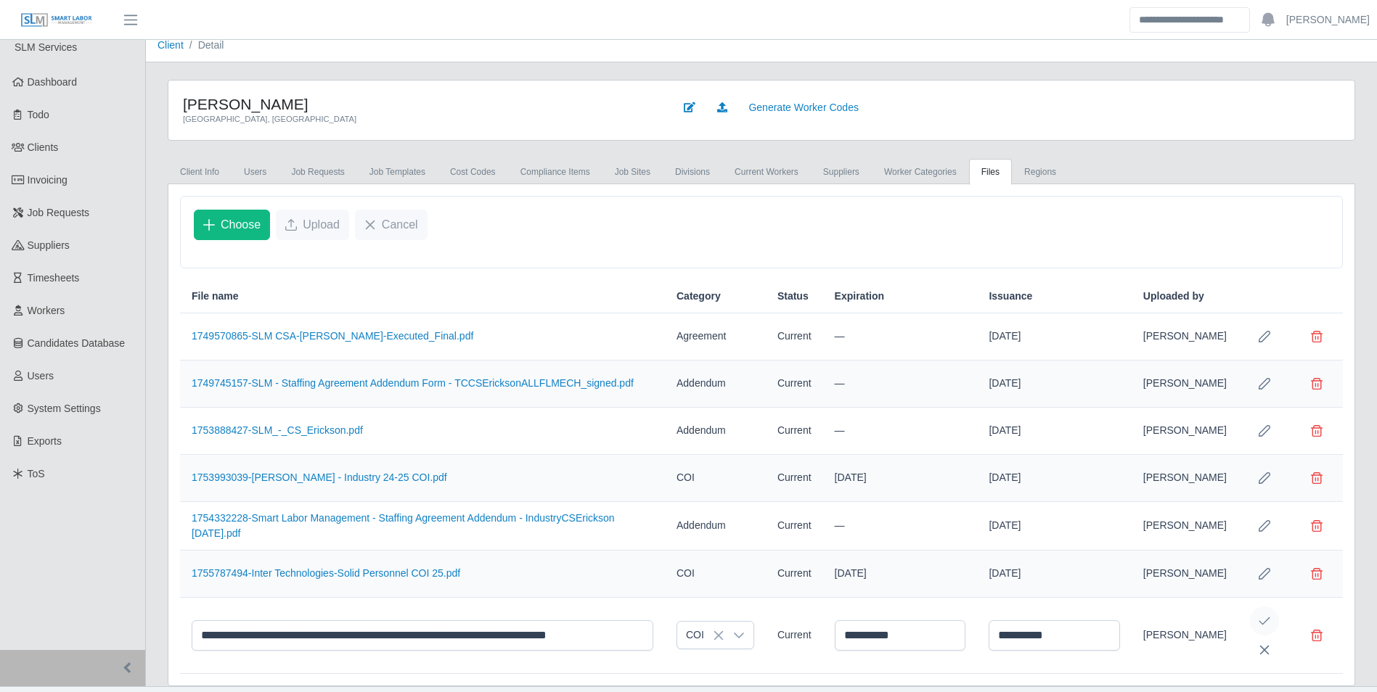
click at [1262, 621] on icon "Save Edit" at bounding box center [1265, 622] width 12 height 12
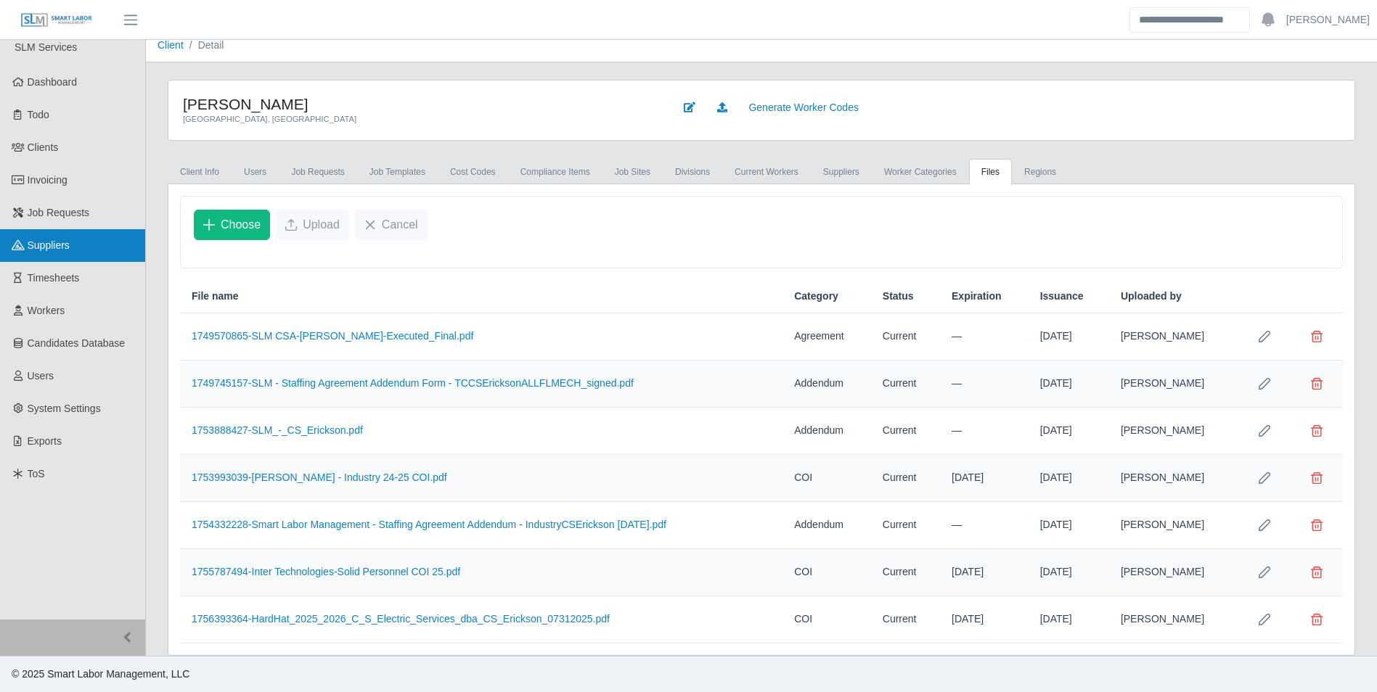
click at [62, 246] on span "Suppliers" at bounding box center [49, 246] width 42 height 12
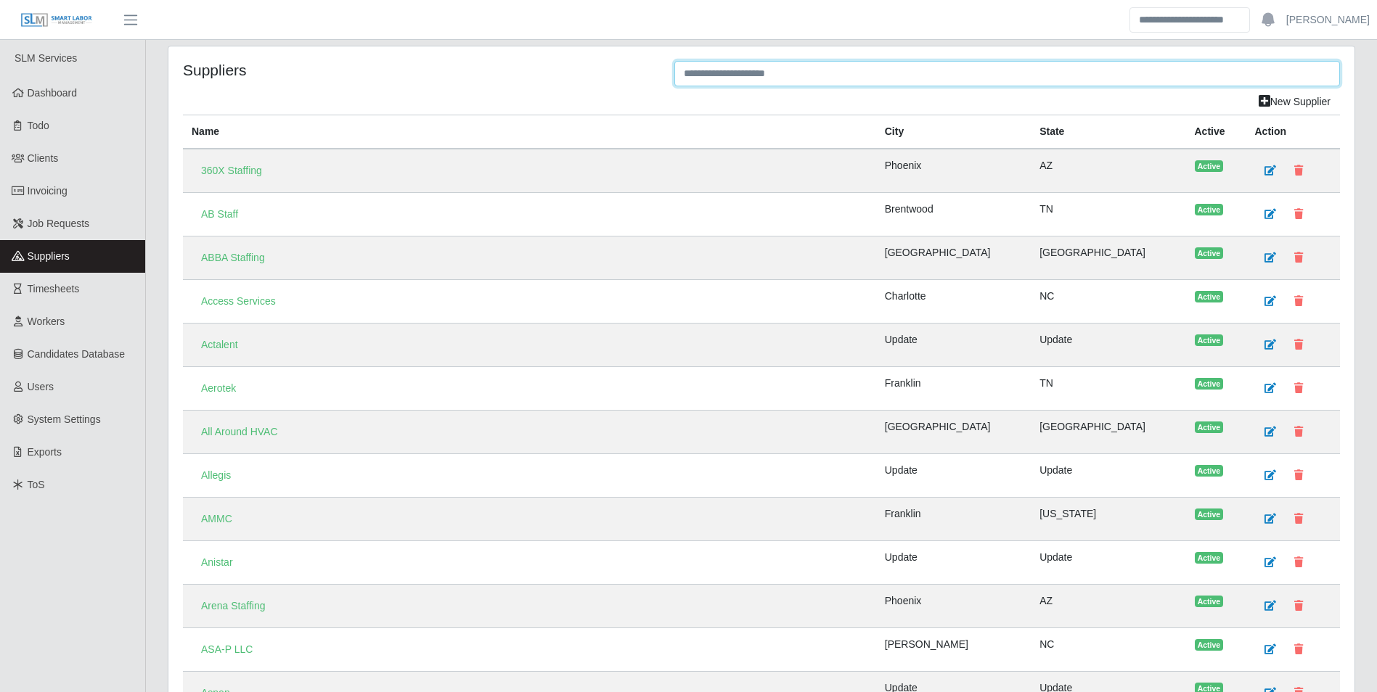
click at [725, 77] on input "text" at bounding box center [1007, 73] width 666 height 25
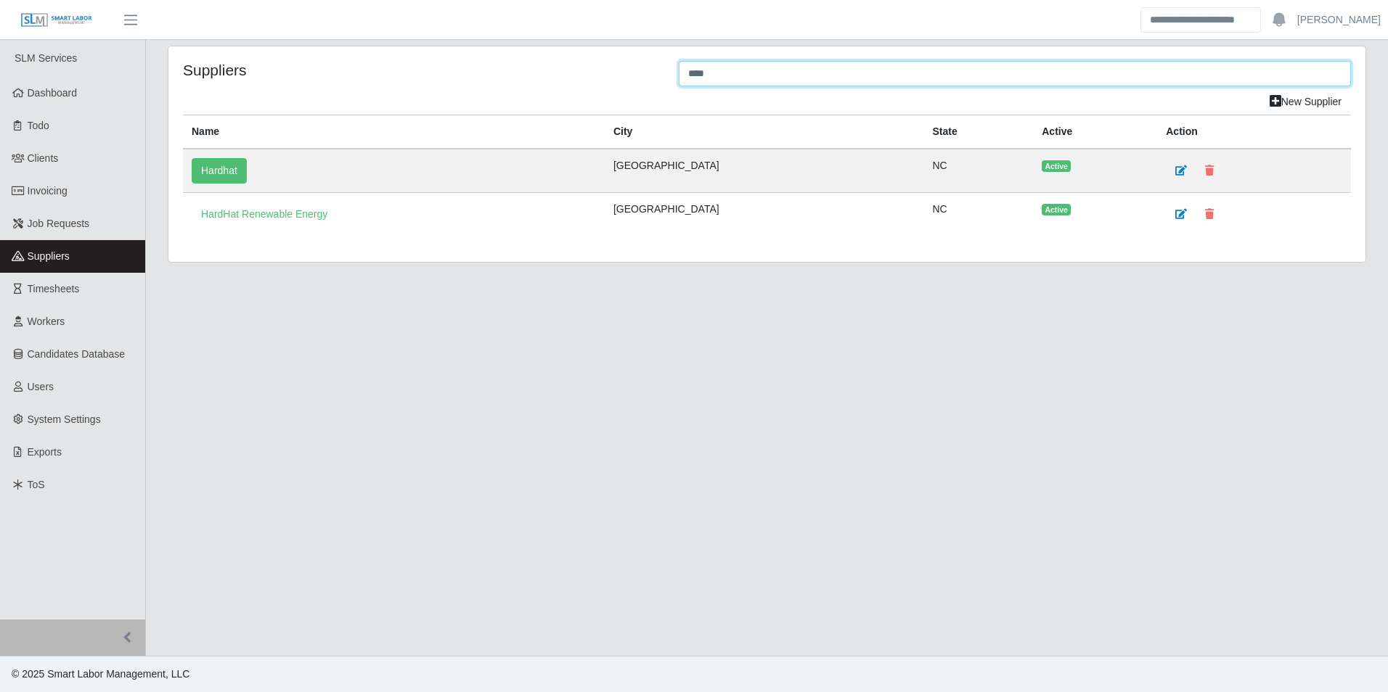
type input "****"
click at [239, 170] on link "Hardhat" at bounding box center [219, 170] width 55 height 25
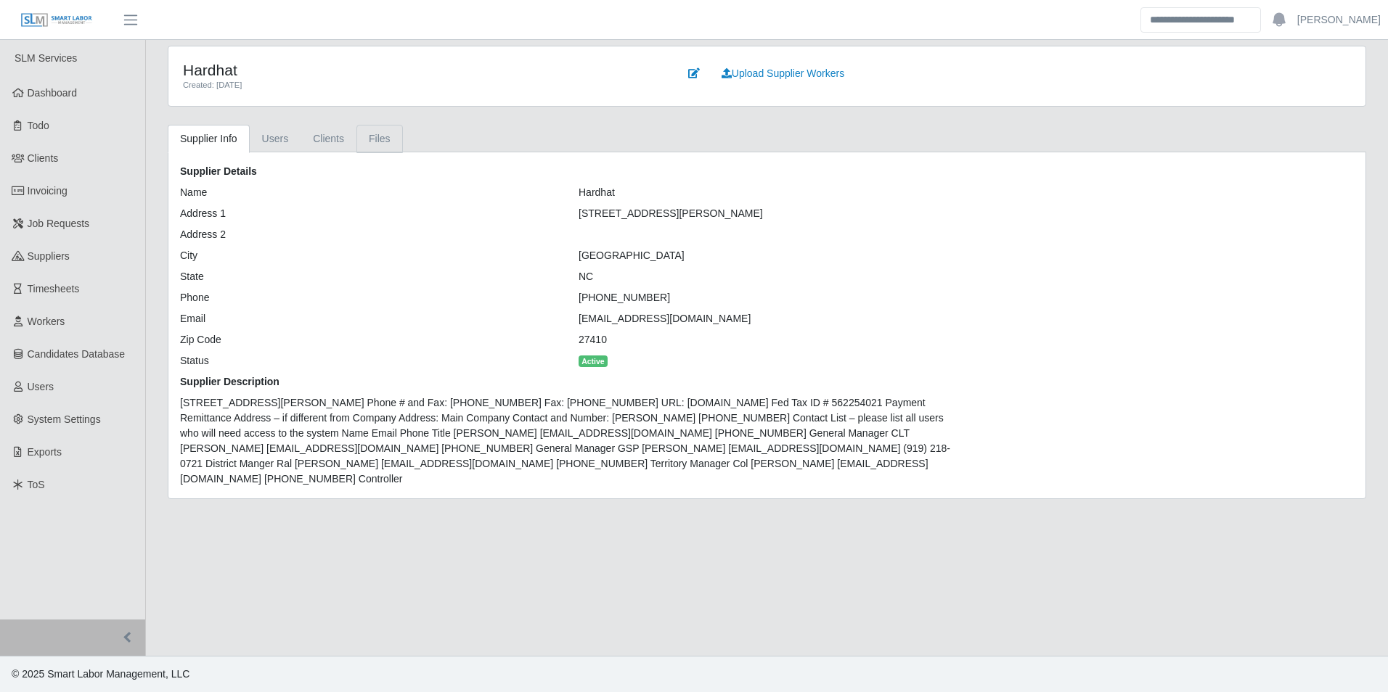
click at [379, 143] on link "Files" at bounding box center [379, 139] width 46 height 28
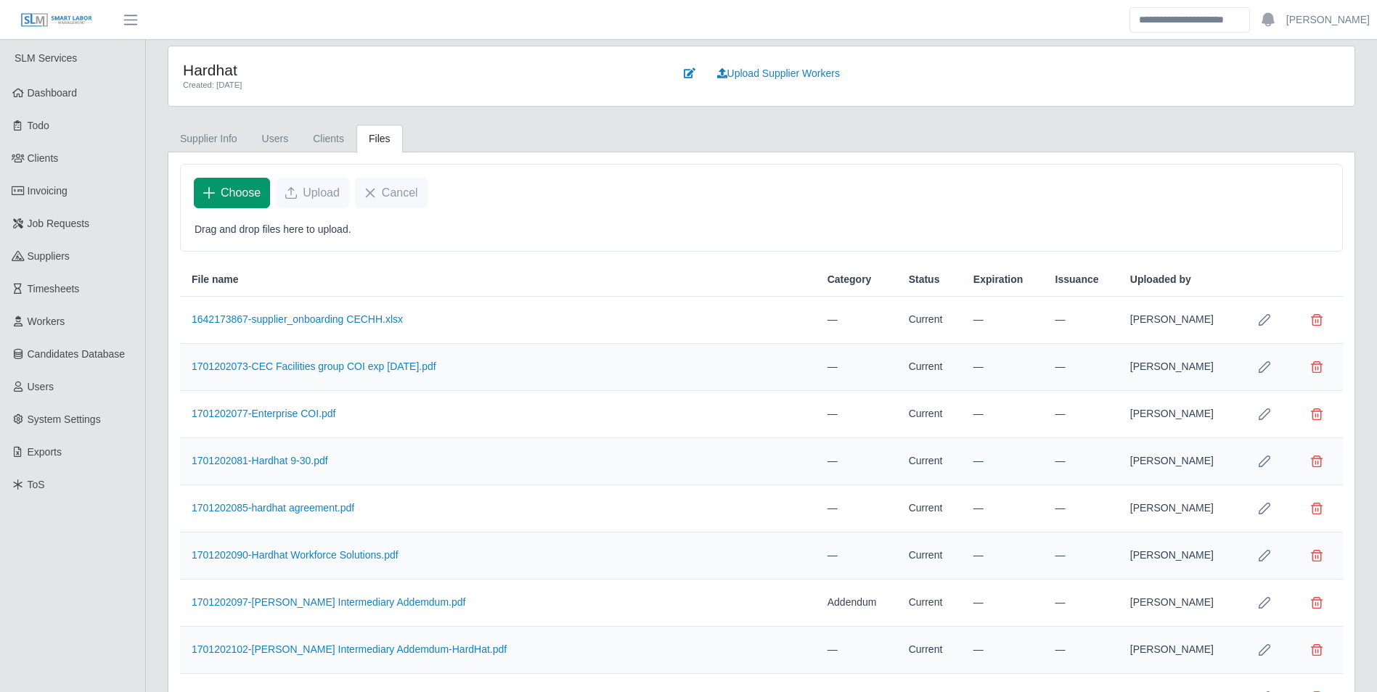
click at [241, 189] on span "Choose" at bounding box center [241, 192] width 40 height 17
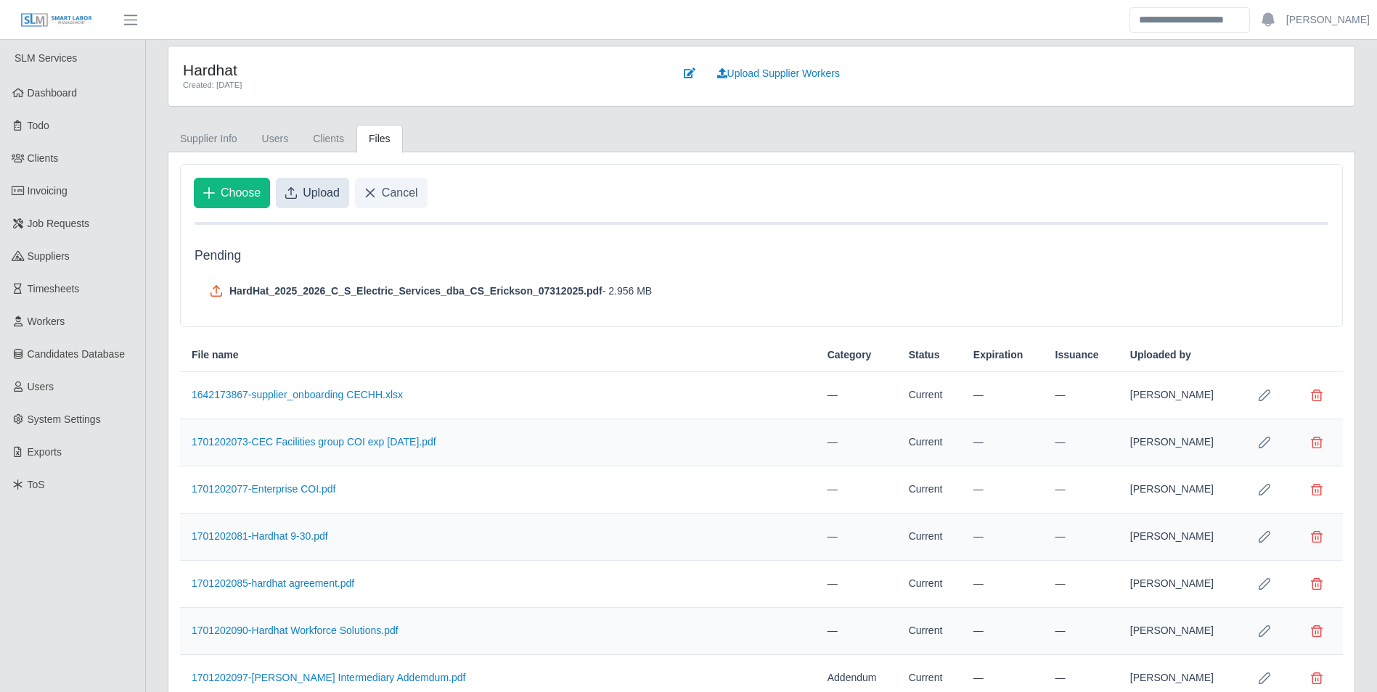
click at [327, 178] on button "Upload" at bounding box center [312, 193] width 73 height 30
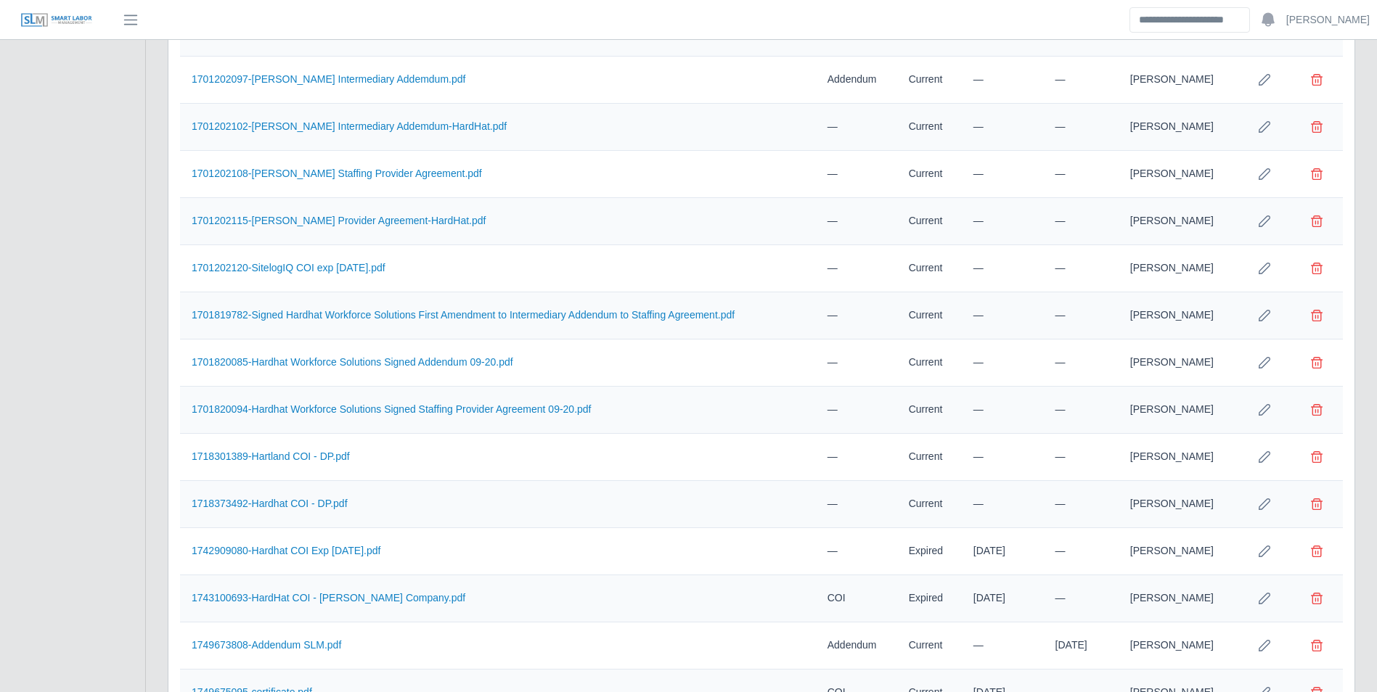
scroll to position [676, 0]
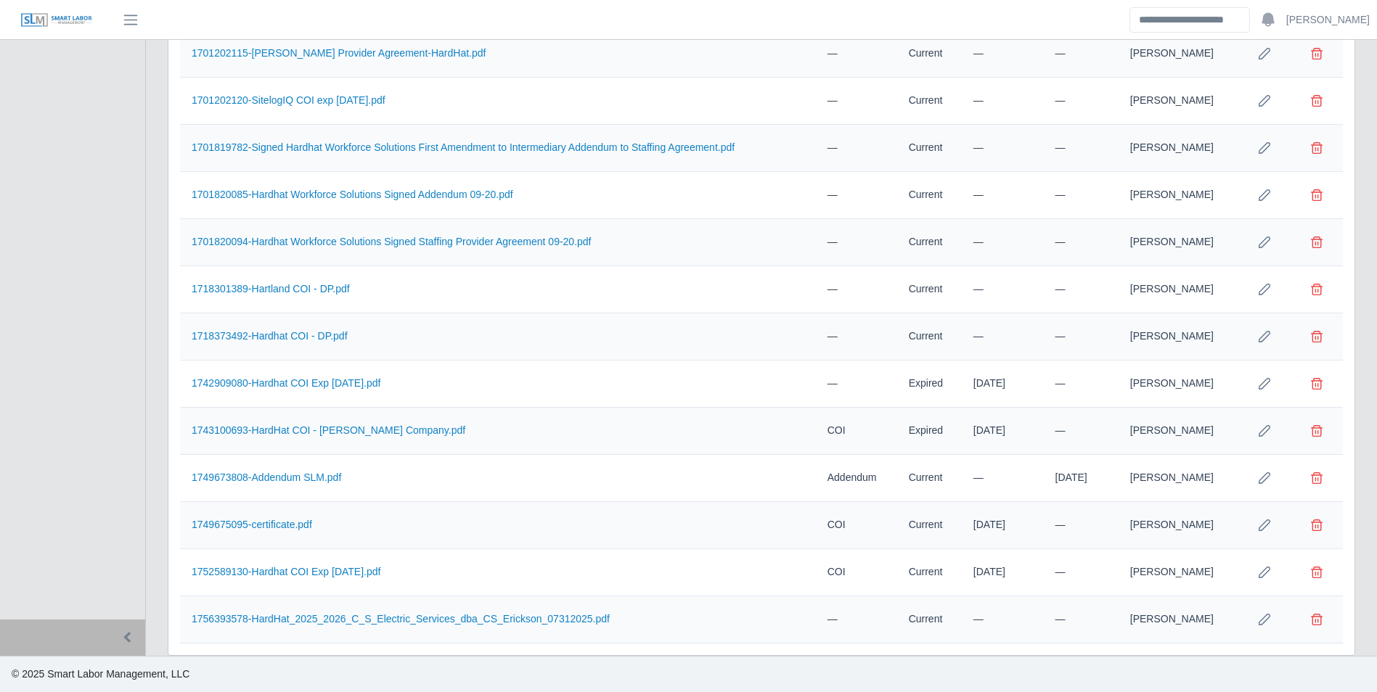
click at [1269, 617] on icon "Row Edit" at bounding box center [1265, 620] width 12 height 12
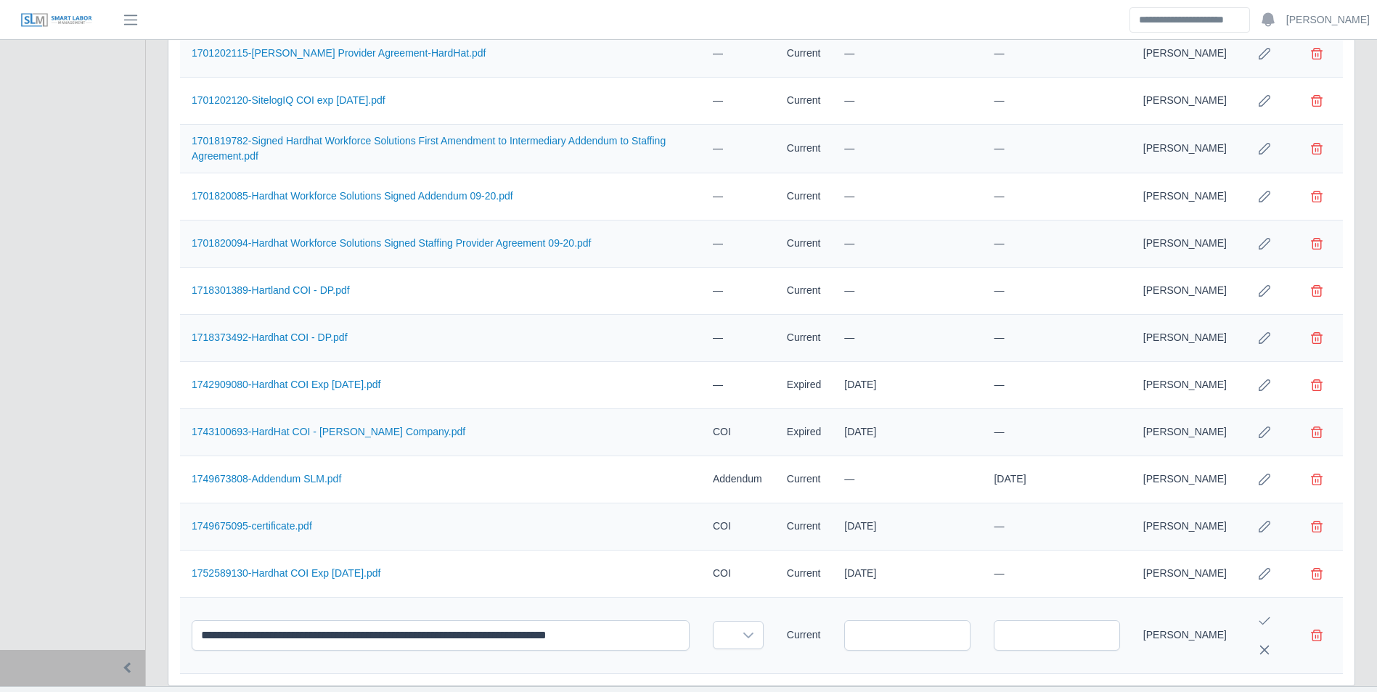
scroll to position [709, 0]
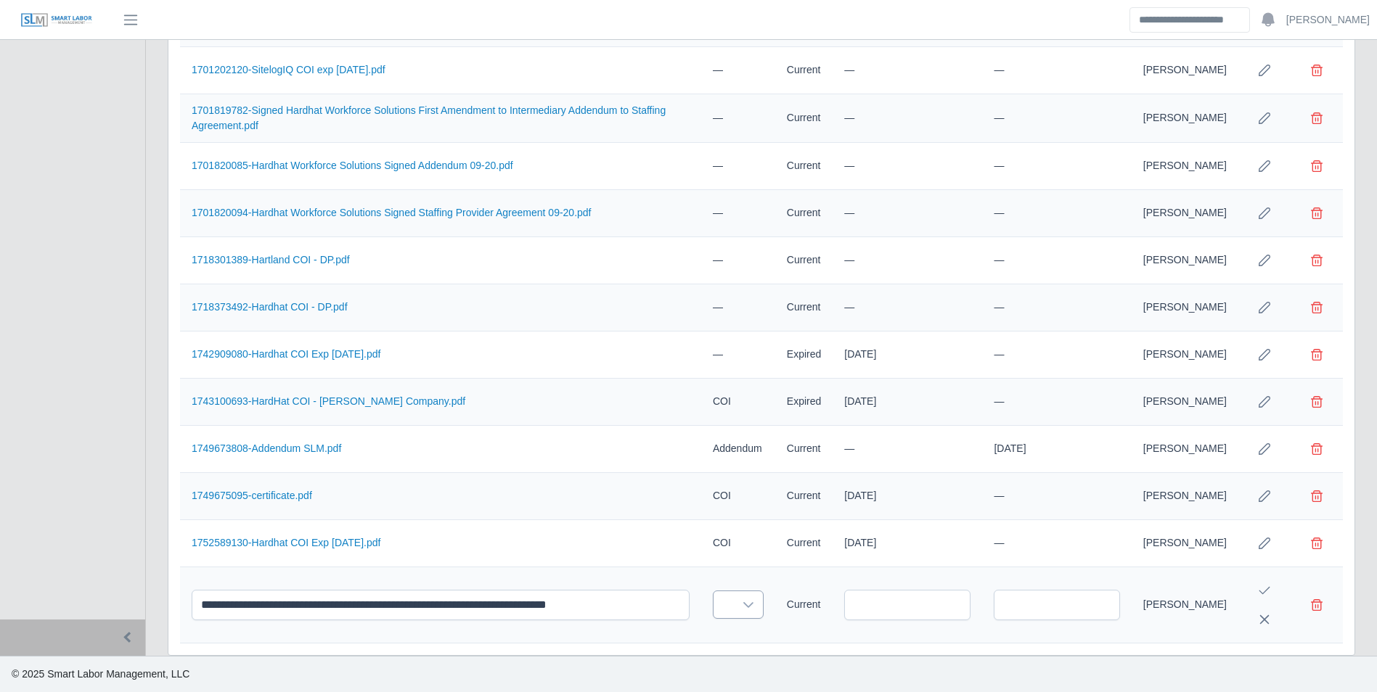
click at [734, 601] on div at bounding box center [748, 605] width 29 height 27
click at [753, 523] on li "COI" at bounding box center [789, 533] width 164 height 27
click at [1067, 610] on input "text" at bounding box center [1059, 605] width 122 height 30
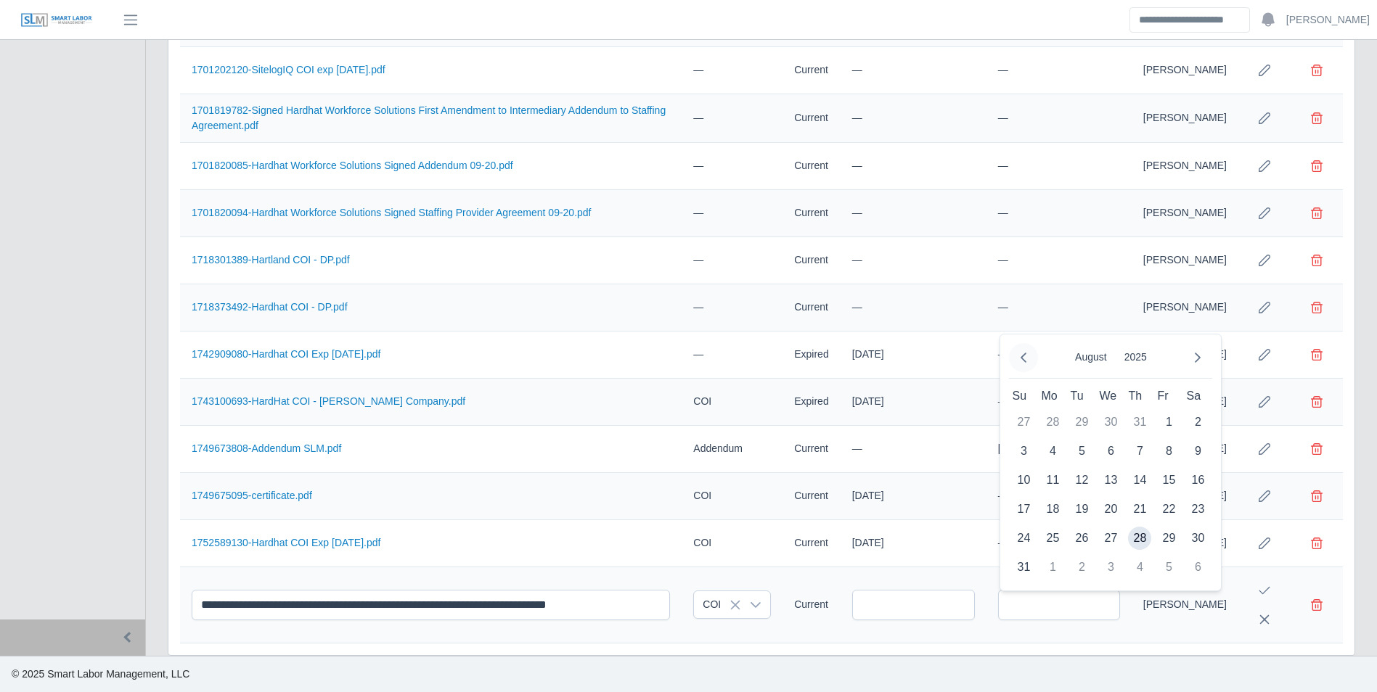
click at [1028, 346] on button "Previous Month" at bounding box center [1023, 357] width 29 height 29
click at [1030, 348] on button "Previous Month" at bounding box center [1023, 357] width 29 height 29
click at [1017, 420] on span "1" at bounding box center [1023, 422] width 23 height 23
type input "**********"
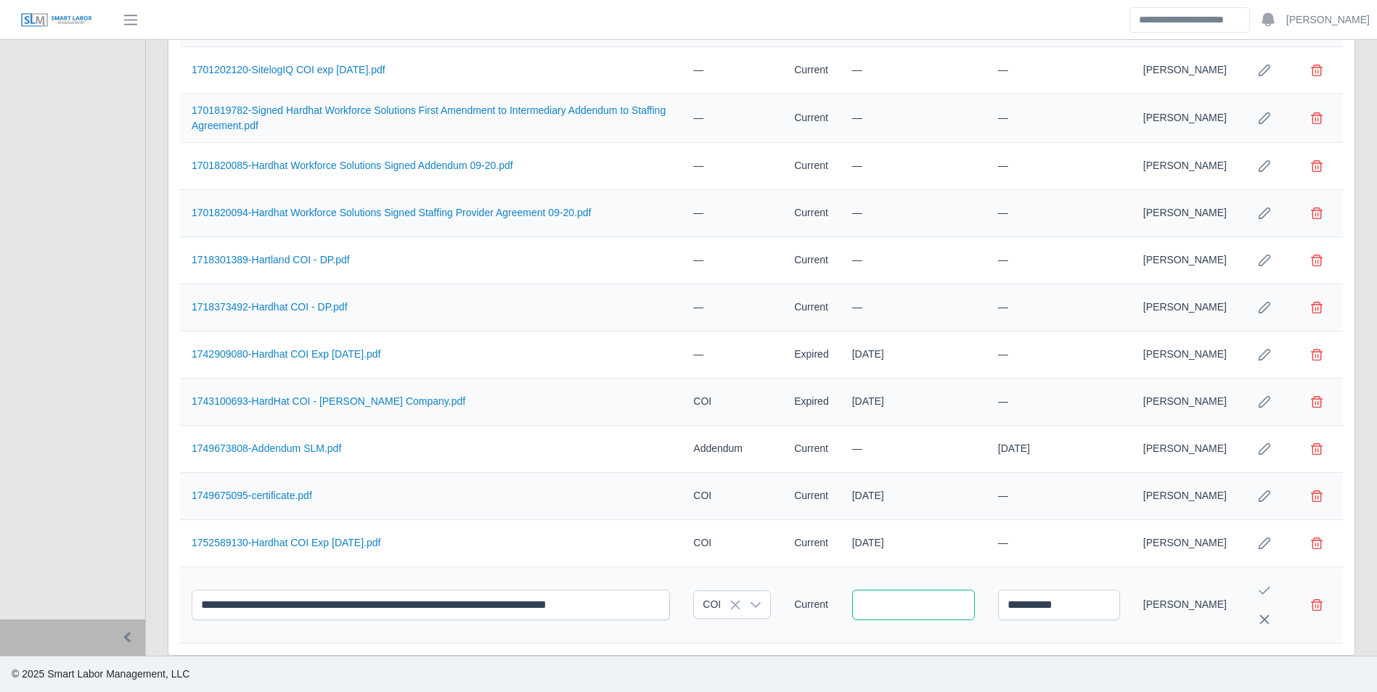
click at [912, 603] on input "text" at bounding box center [913, 605] width 123 height 30
click at [1045, 358] on icon "Next Month" at bounding box center [1042, 358] width 12 height 12
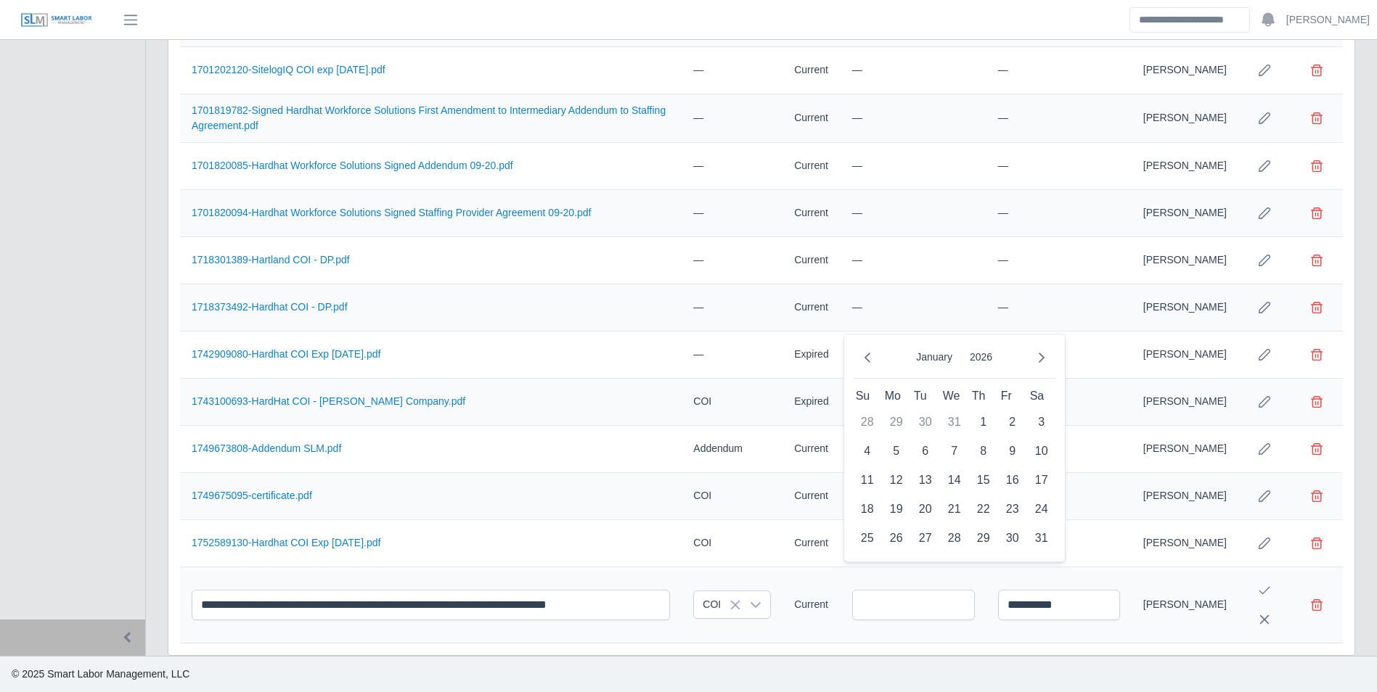
click at [1045, 358] on icon "Next Month" at bounding box center [1042, 358] width 12 height 12
click at [898, 415] on span "1" at bounding box center [896, 422] width 23 height 23
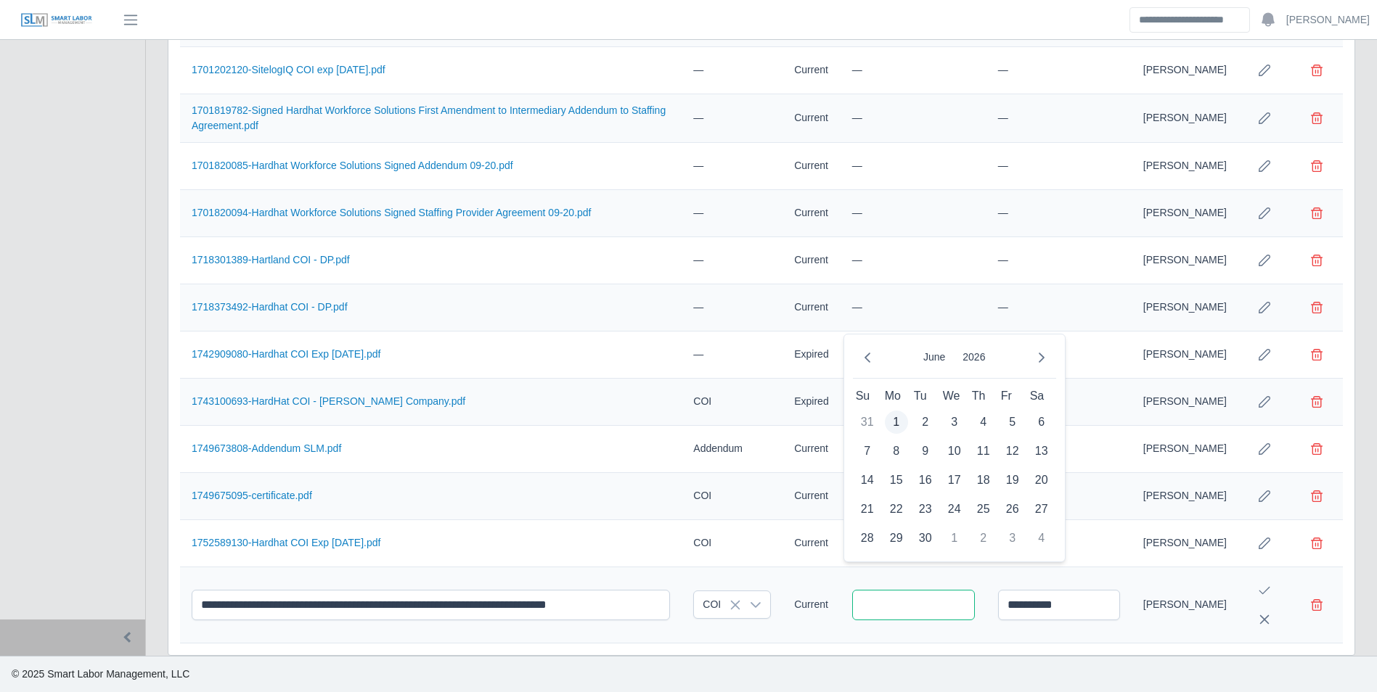
type input "**********"
click at [1261, 589] on icon "Save Edit" at bounding box center [1265, 591] width 12 height 12
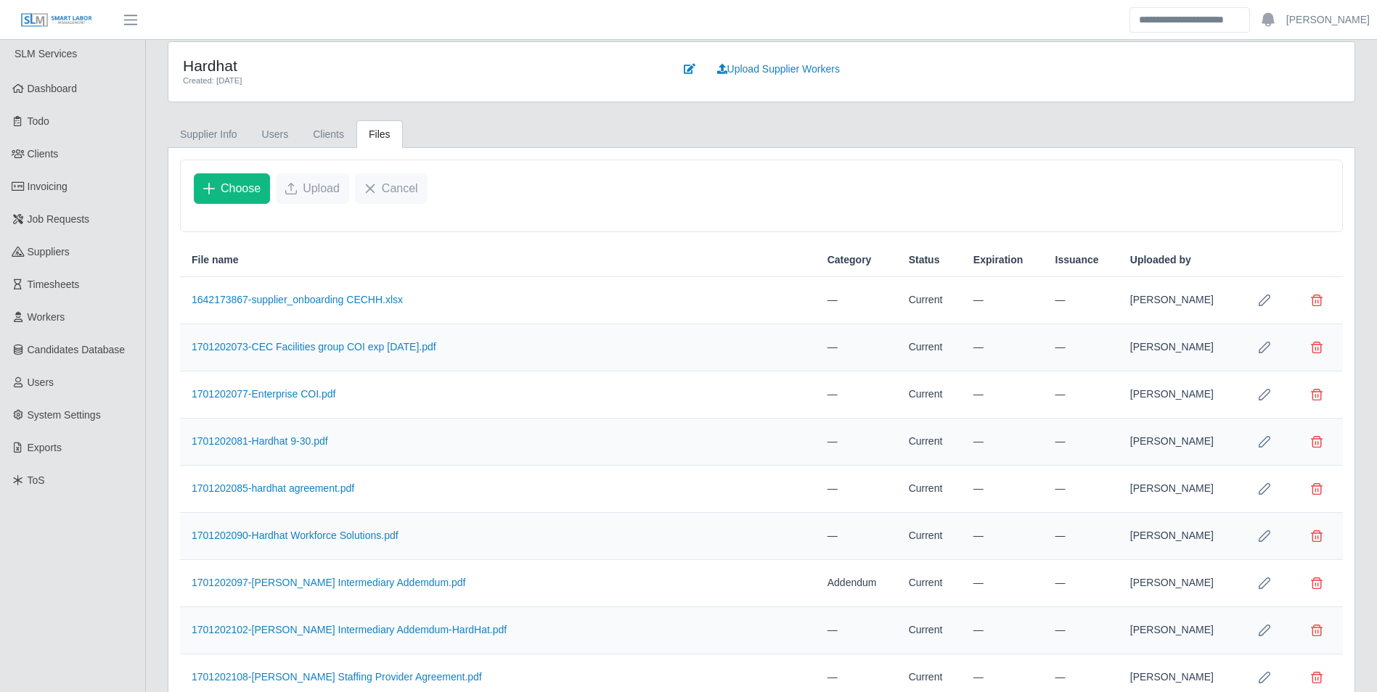
scroll to position [0, 0]
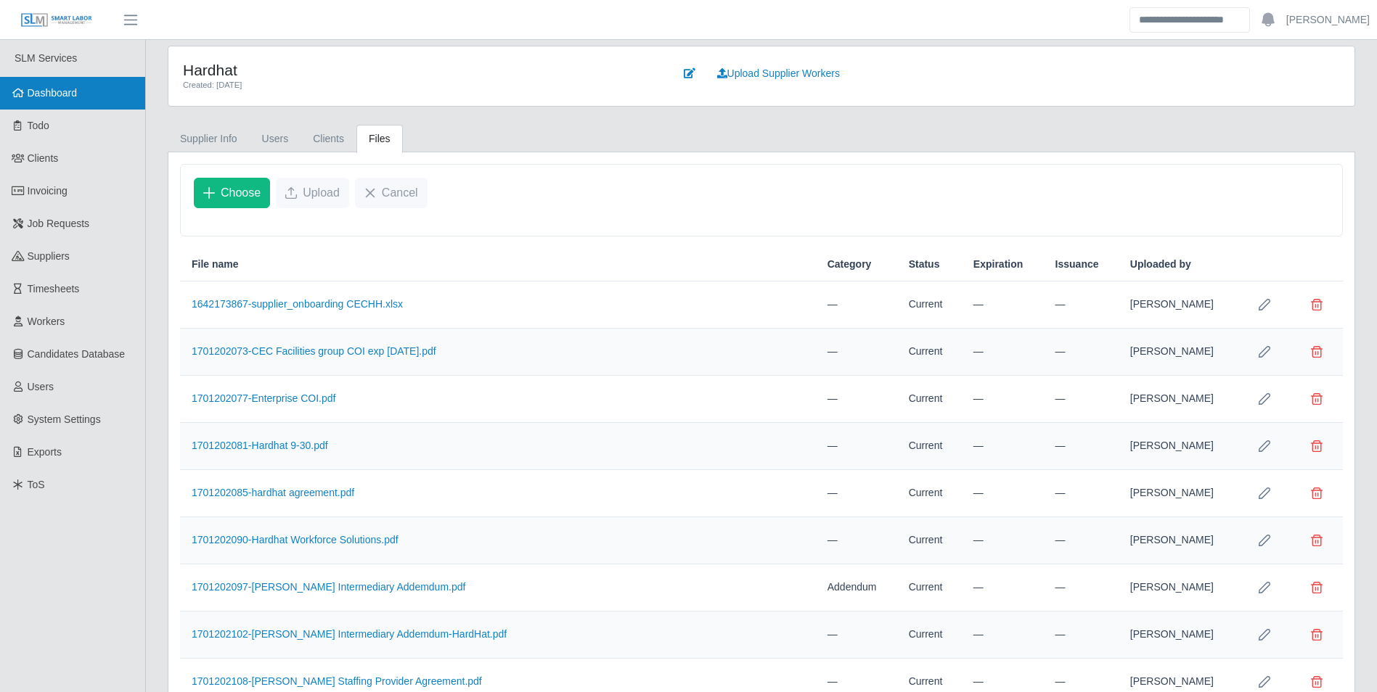
click at [54, 95] on span "Dashboard" at bounding box center [53, 93] width 50 height 12
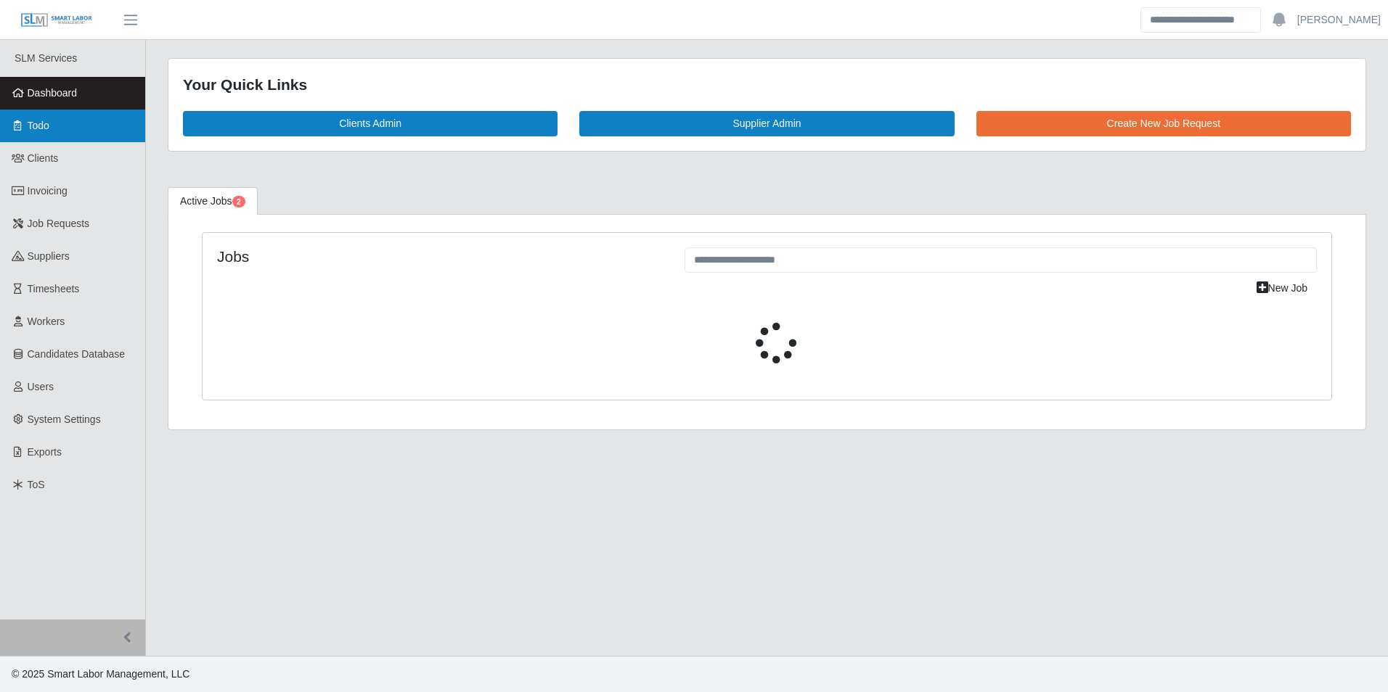
select select "****"
